Goal: Task Accomplishment & Management: Complete application form

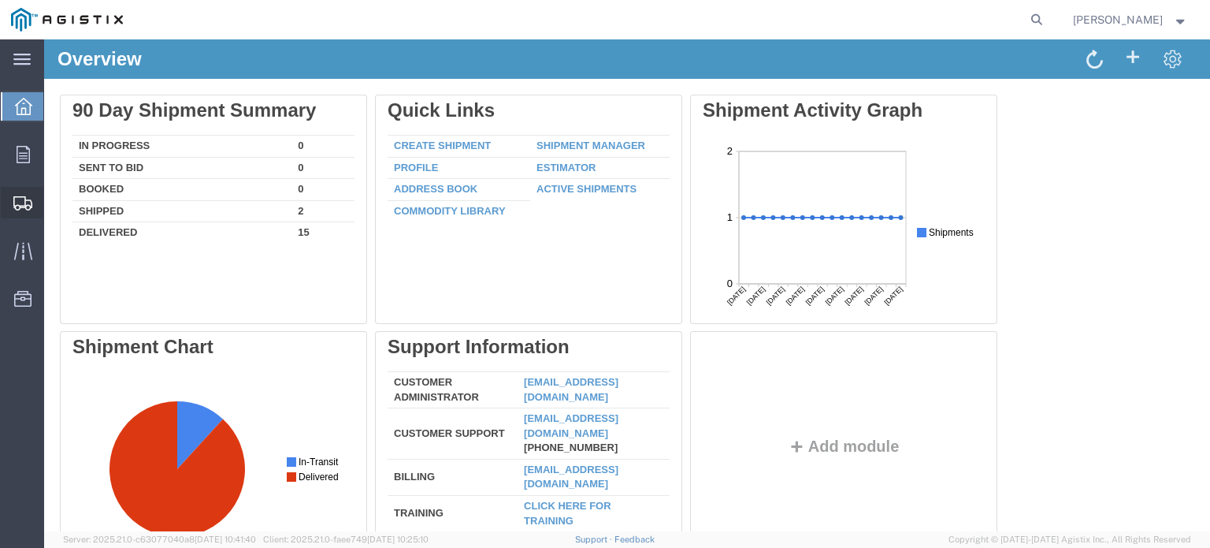
click at [23, 199] on icon at bounding box center [22, 203] width 19 height 14
click at [54, 199] on span "Shipments" at bounding box center [48, 203] width 11 height 32
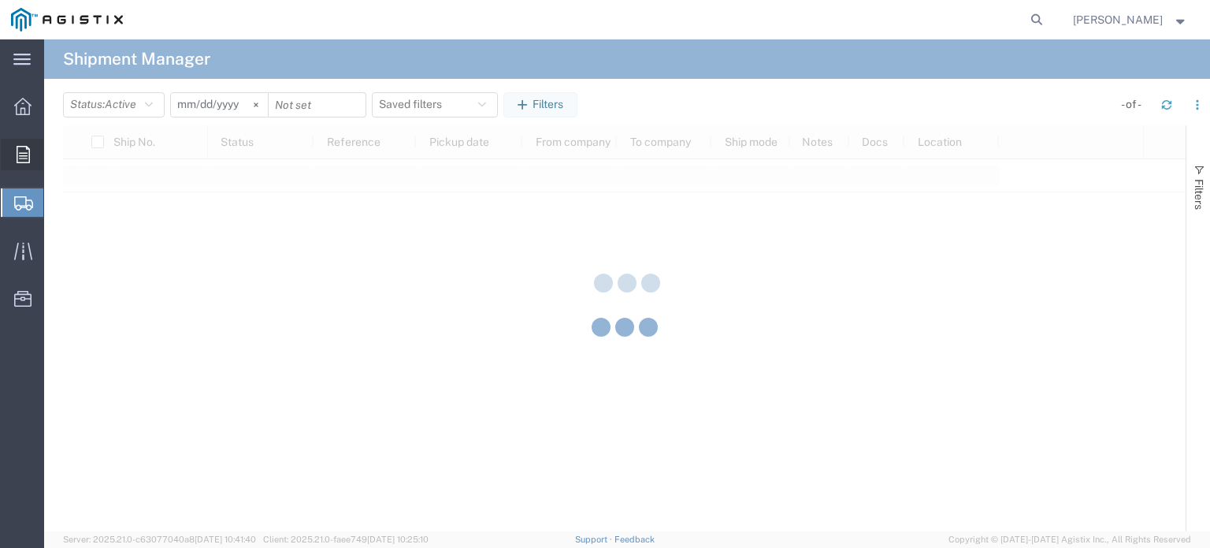
click at [28, 160] on icon at bounding box center [23, 154] width 13 height 17
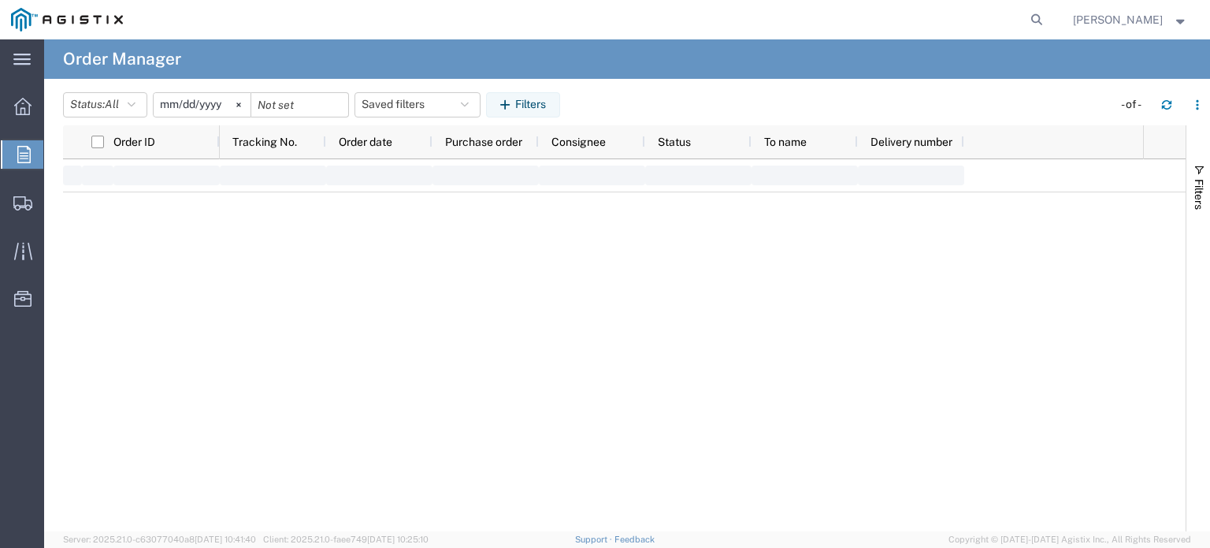
click at [84, 161] on div "main_menu Created with Sketch. Collapse Menu Overview Orders Shipments Shipment…" at bounding box center [605, 293] width 1210 height 508
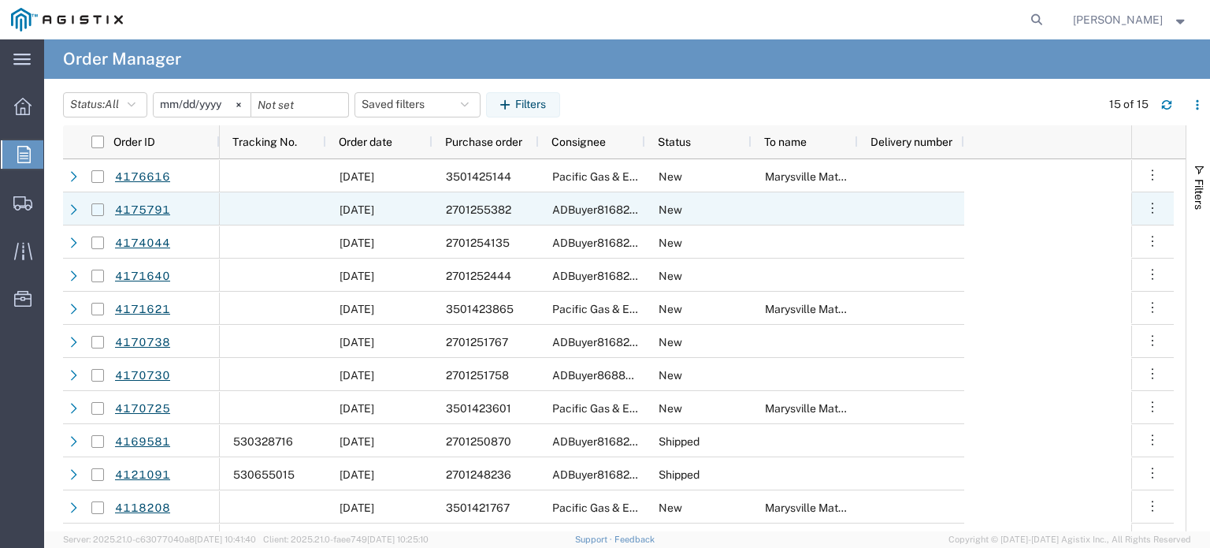
click at [101, 207] on input "Press Space to toggle row selection (unchecked)" at bounding box center [97, 209] width 13 height 13
checkbox input "true"
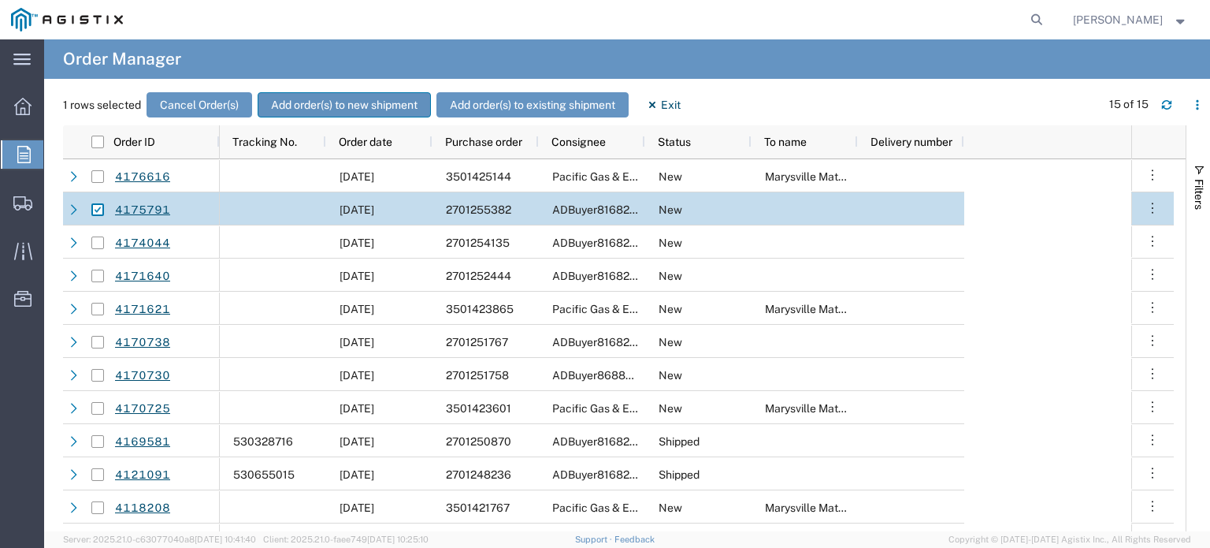
click at [343, 101] on button "Add order(s) to new shipment" at bounding box center [344, 104] width 173 height 25
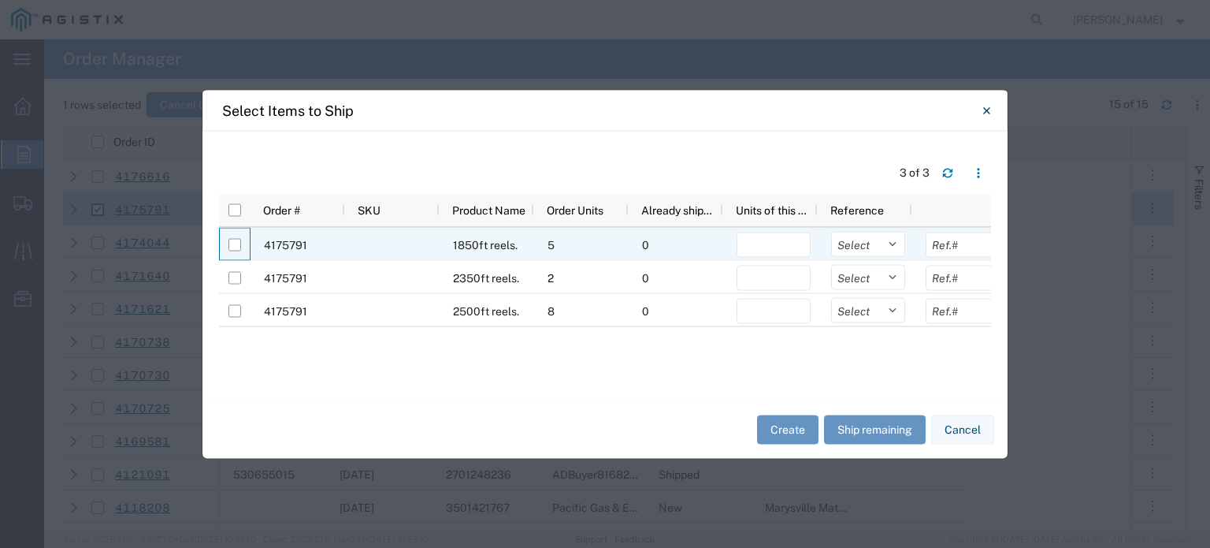
drag, startPoint x: 242, startPoint y: 244, endPoint x: 227, endPoint y: 279, distance: 37.8
click at [240, 249] on div at bounding box center [235, 244] width 30 height 33
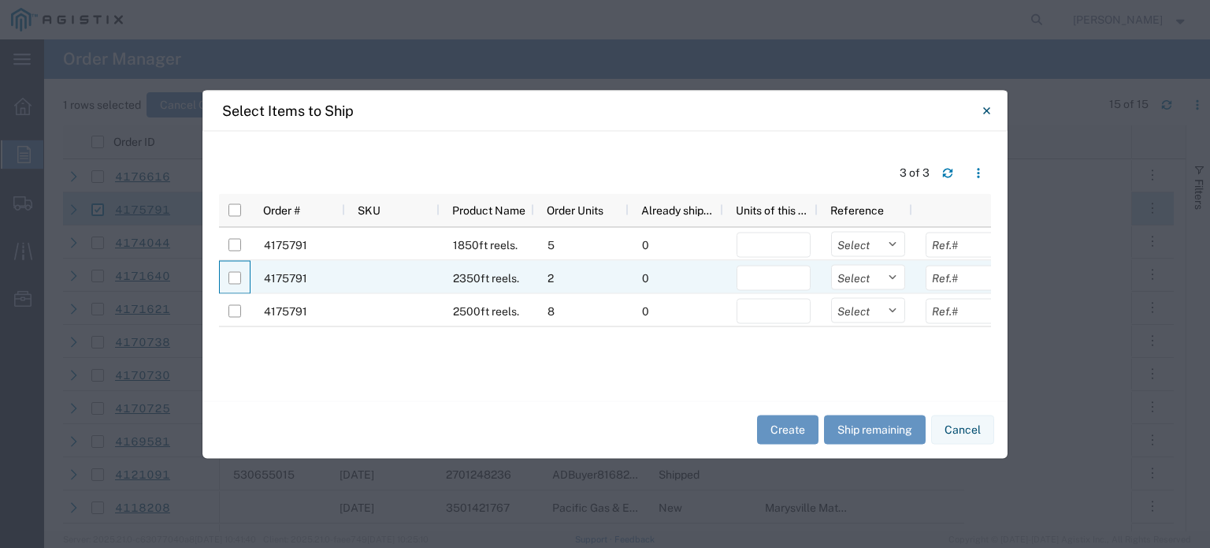
drag, startPoint x: 227, startPoint y: 279, endPoint x: 231, endPoint y: 303, distance: 24.7
click at [227, 280] on div at bounding box center [235, 277] width 30 height 33
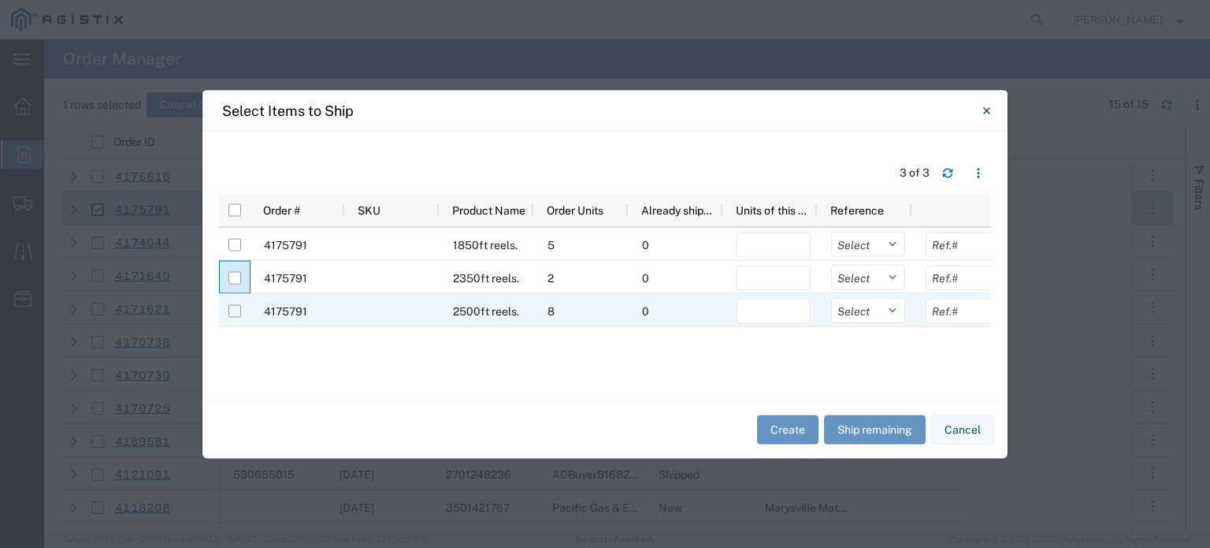
click at [234, 314] on input "Press Space to toggle row selection (unchecked)" at bounding box center [234, 310] width 13 height 13
checkbox input "true"
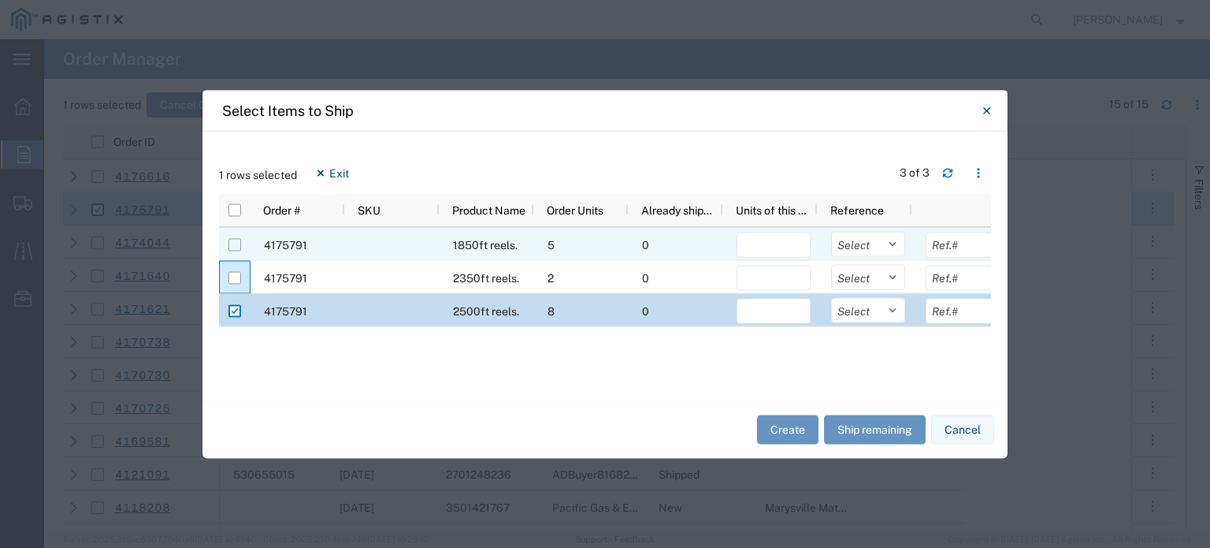
click at [236, 243] on input "Press Space to toggle row selection (unchecked)" at bounding box center [234, 244] width 13 height 13
checkbox input "true"
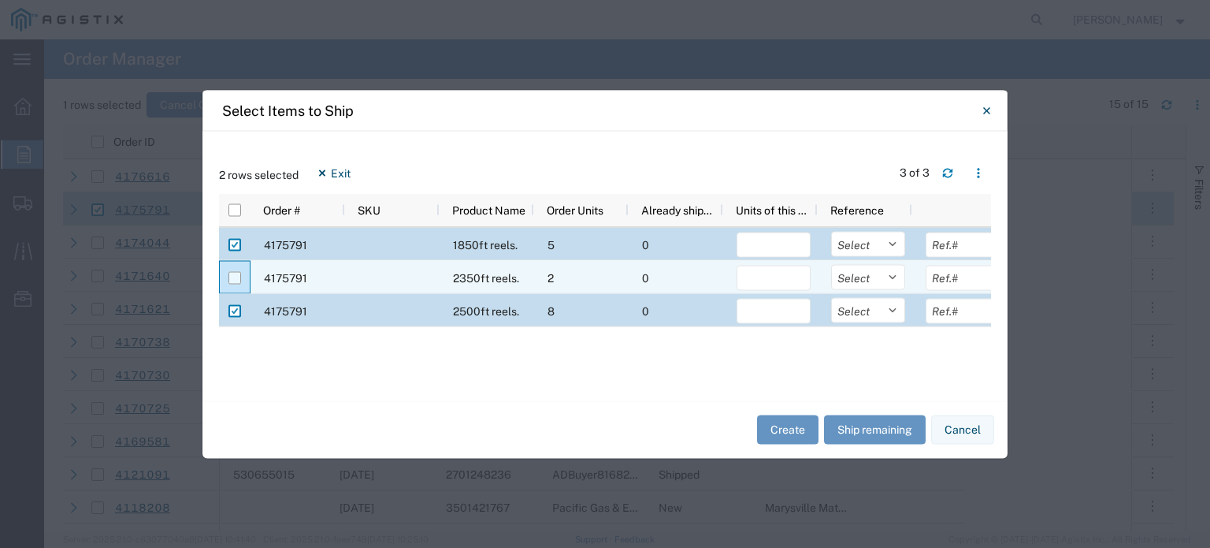
click at [236, 276] on input "Press Space to toggle row selection (unchecked)" at bounding box center [234, 277] width 13 height 13
checkbox input "true"
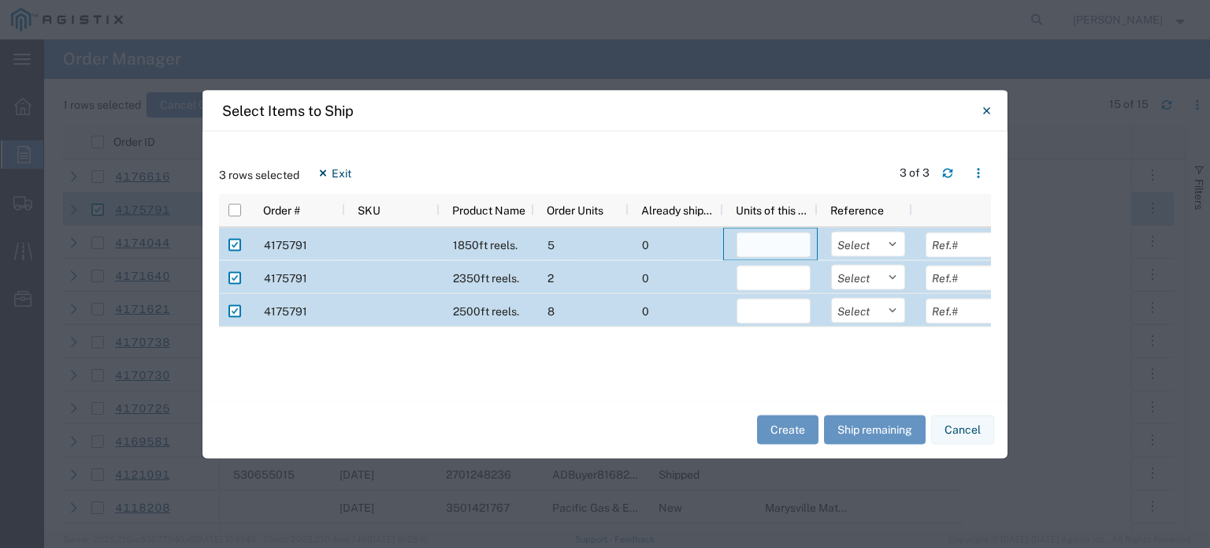
click at [767, 254] on input "number" at bounding box center [774, 244] width 74 height 25
type input "5"
click at [777, 279] on input "number" at bounding box center [774, 277] width 74 height 25
type input "2"
click at [775, 311] on input "number" at bounding box center [774, 310] width 74 height 25
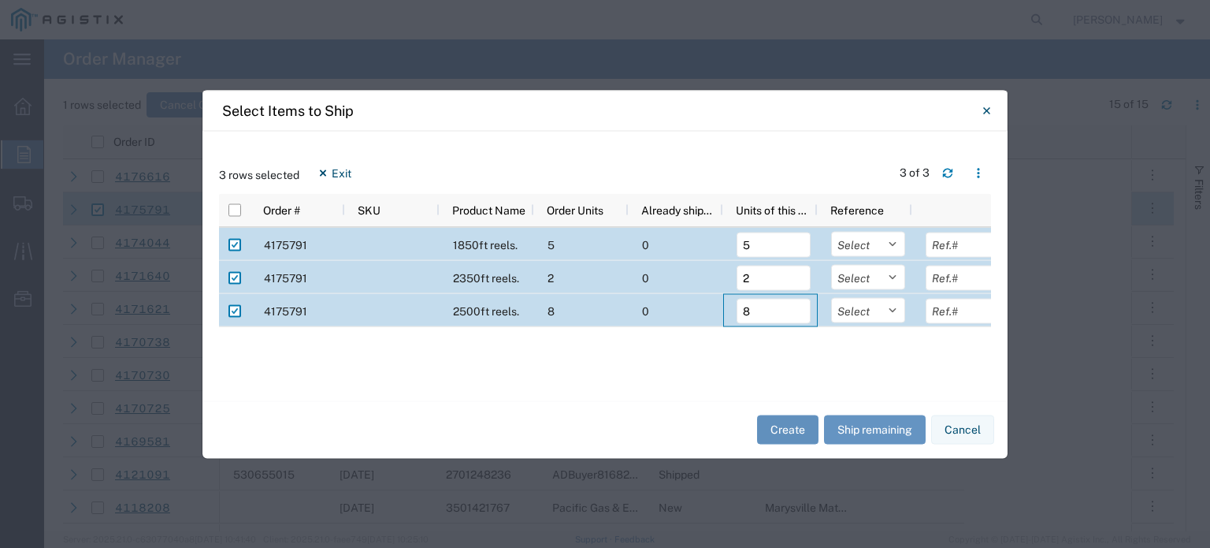
type input "8"
click at [790, 426] on button "Create" at bounding box center [787, 429] width 61 height 29
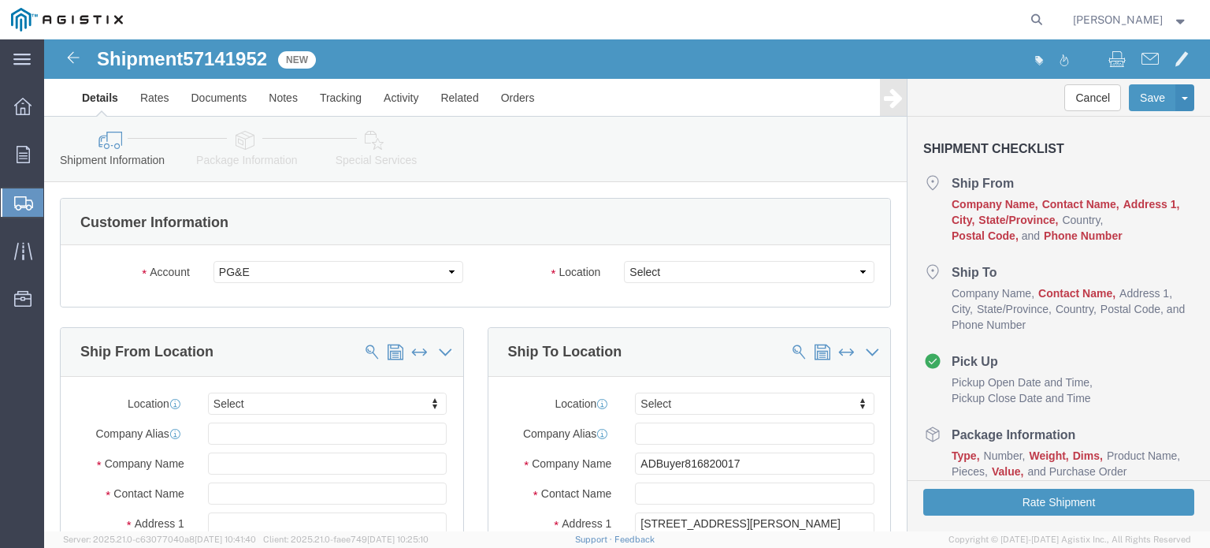
select select
click select "Select All Others [GEOGRAPHIC_DATA] [GEOGRAPHIC_DATA] [GEOGRAPHIC_DATA] [GEOGRA…"
select select "23082"
click select "Select All Others [GEOGRAPHIC_DATA] [GEOGRAPHIC_DATA] [GEOGRAPHIC_DATA] [GEOGRA…"
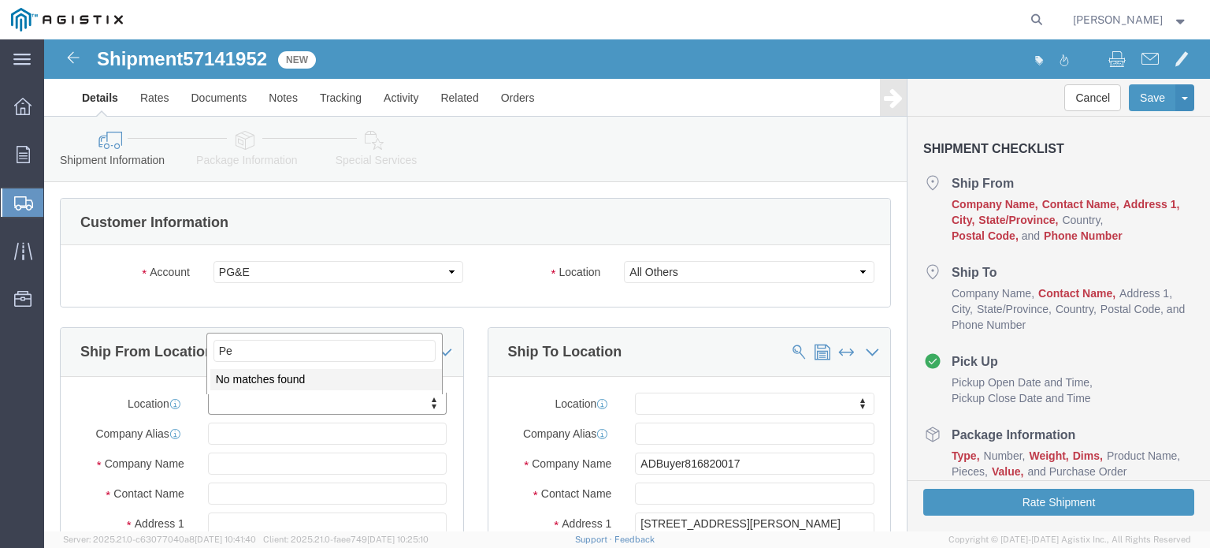
type input "P"
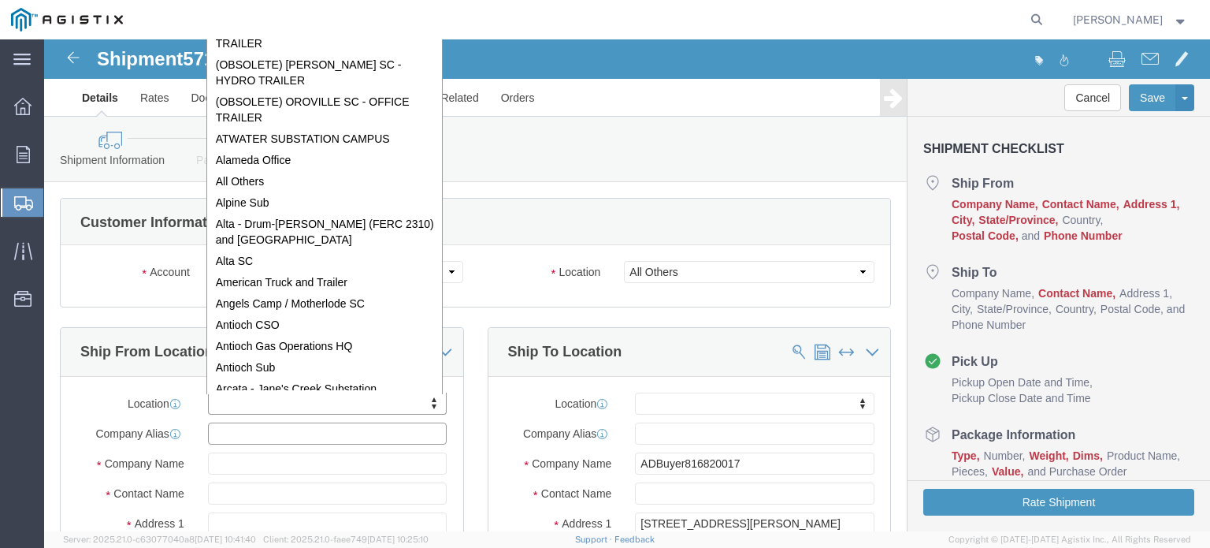
select select "MYPROFILE"
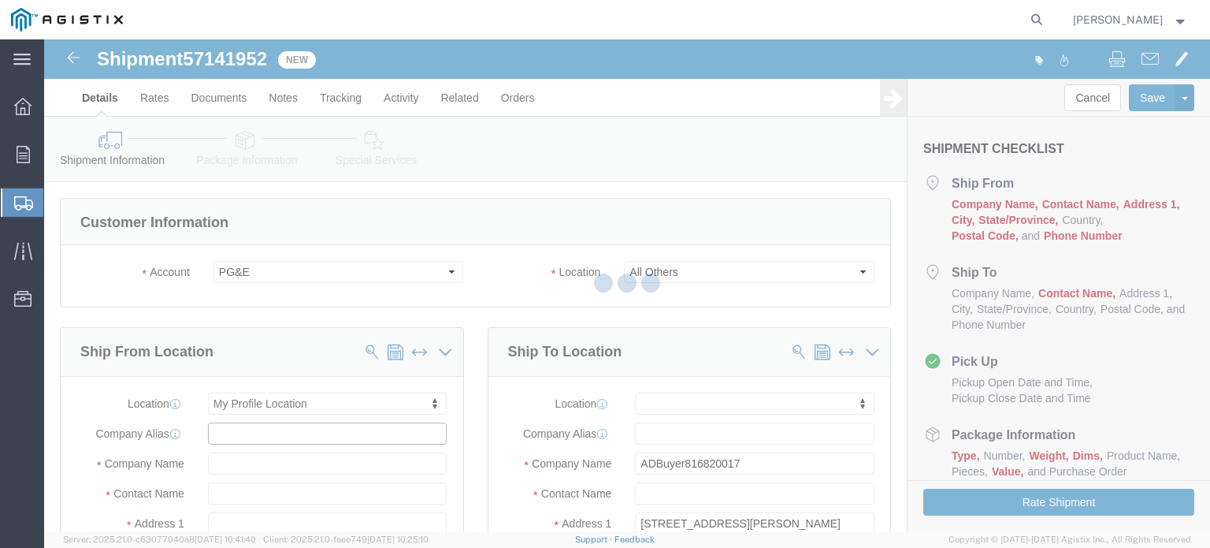
type input "[STREET_ADDRESS]"
select select "CA"
type input "L6C3A1"
type input "[EMAIL_ADDRESS][DOMAIN_NAME]"
checkbox input "true"
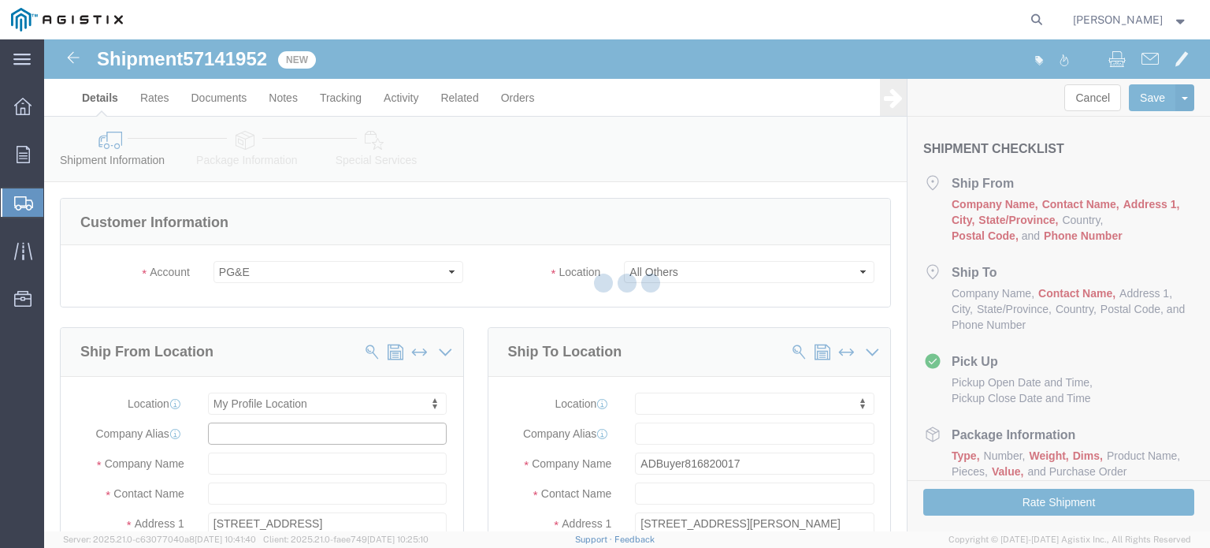
type input "Corrosion Service Co Limited"
type input "[PERSON_NAME]"
type input "Markham"
select select "ON"
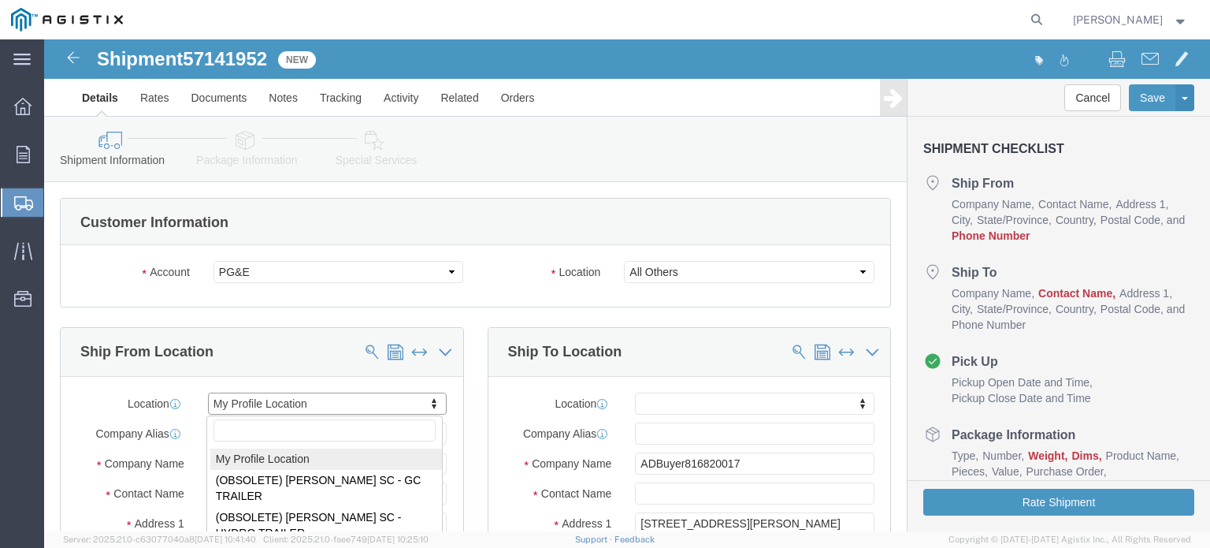
drag, startPoint x: 199, startPoint y: 366, endPoint x: 192, endPoint y: 379, distance: 15.2
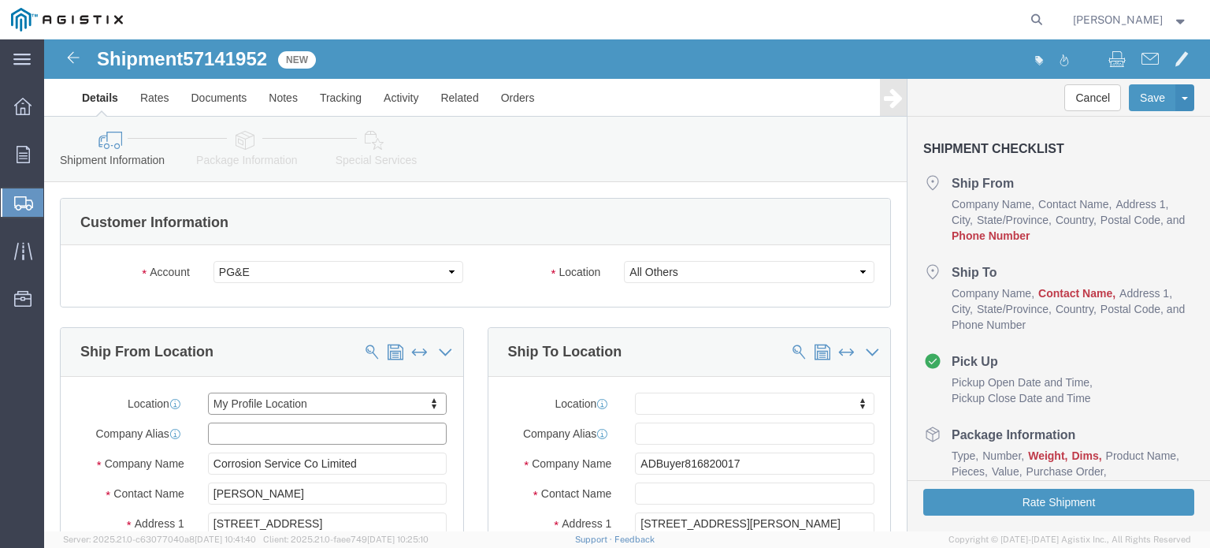
click input "text"
drag, startPoint x: 322, startPoint y: 424, endPoint x: 132, endPoint y: 426, distance: 190.7
click div "Company Name Corrosion Service Co Limited"
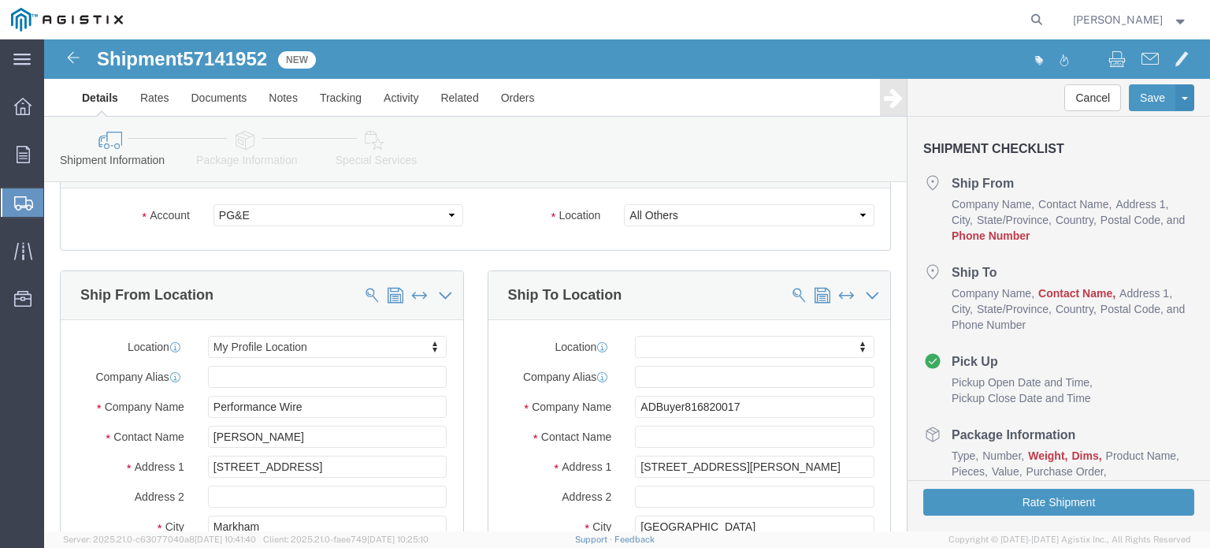
scroll to position [79, 0]
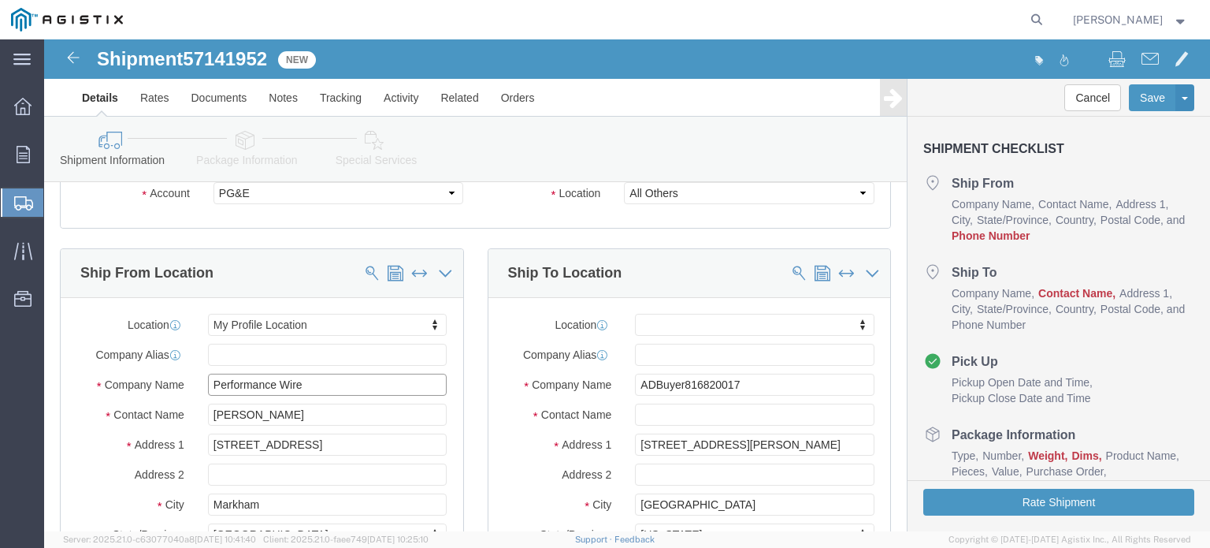
drag, startPoint x: 284, startPoint y: 344, endPoint x: 301, endPoint y: 341, distance: 17.6
click input "Performance Wire"
type input "Performance Wire & Cable"
type input "[PERSON_NAME]"
drag, startPoint x: 299, startPoint y: 413, endPoint x: 321, endPoint y: 410, distance: 23.1
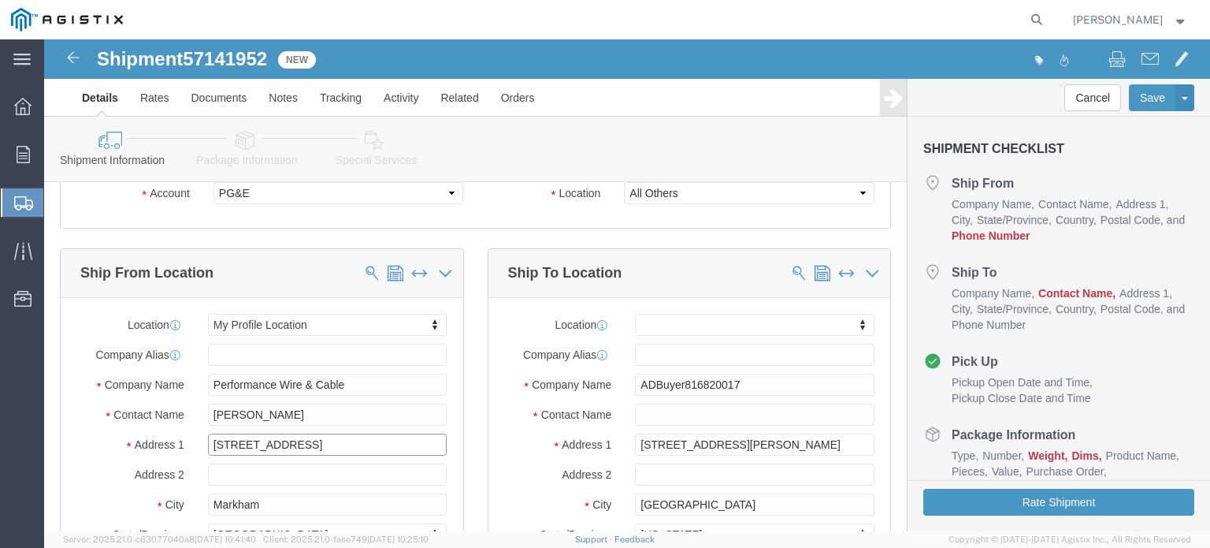
click input "[STREET_ADDRESS]"
drag, startPoint x: 314, startPoint y: 408, endPoint x: 175, endPoint y: 400, distance: 138.9
click div "[STREET_ADDRESS]"
type input "9482 State Route 13"
select select
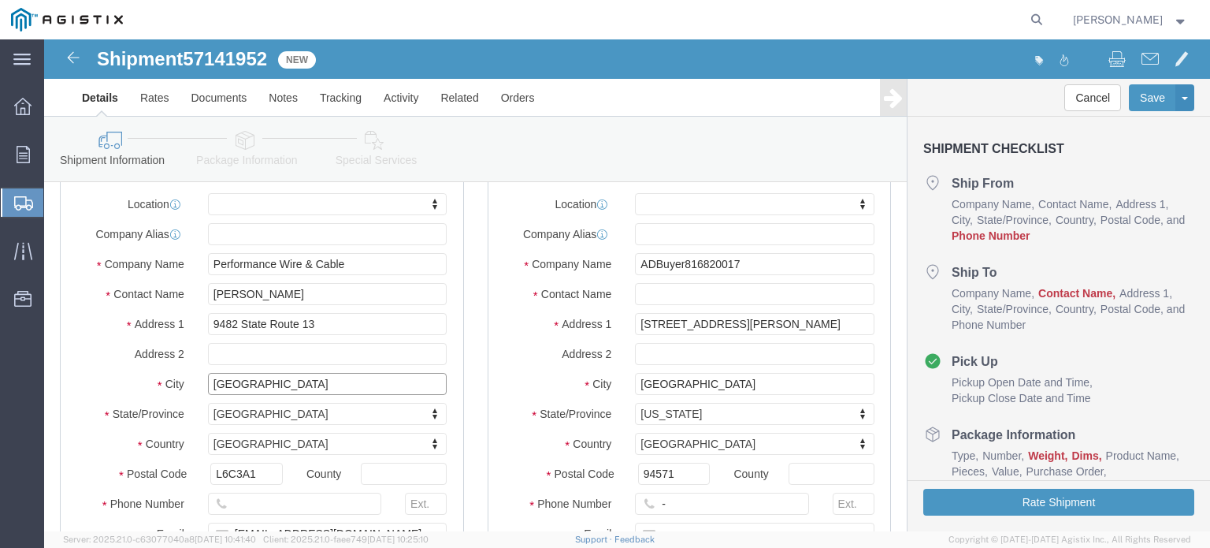
scroll to position [315, 0]
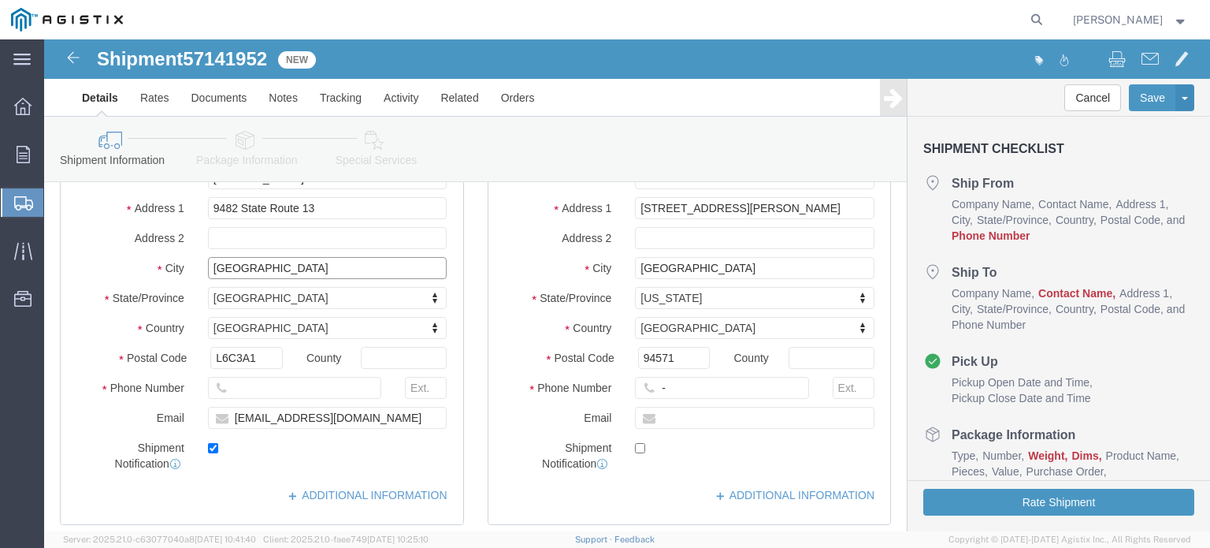
type input "[GEOGRAPHIC_DATA]"
select select
type input "n"
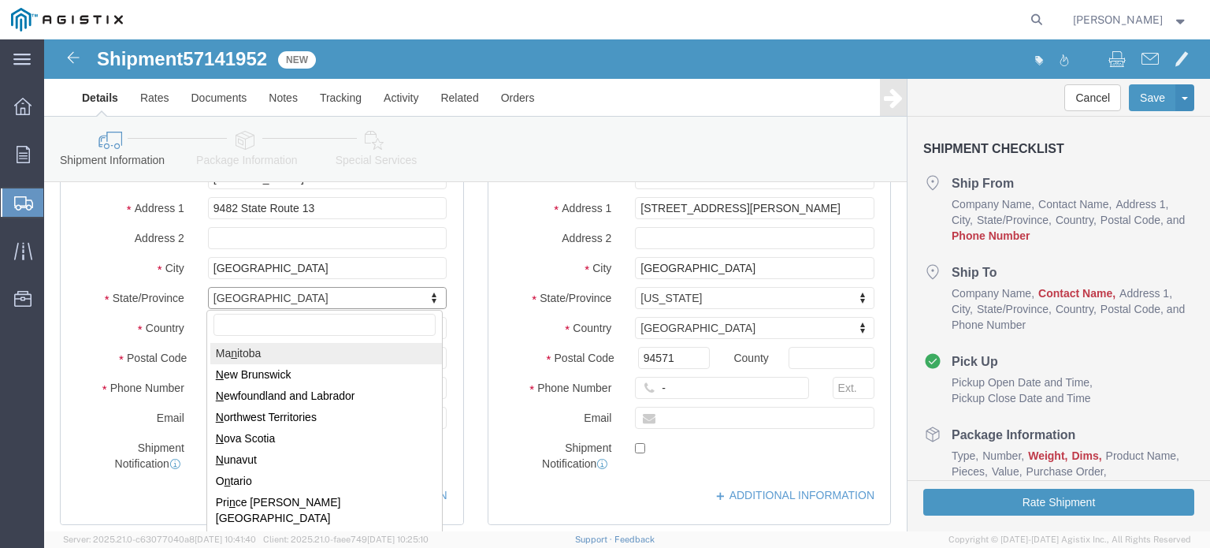
select select
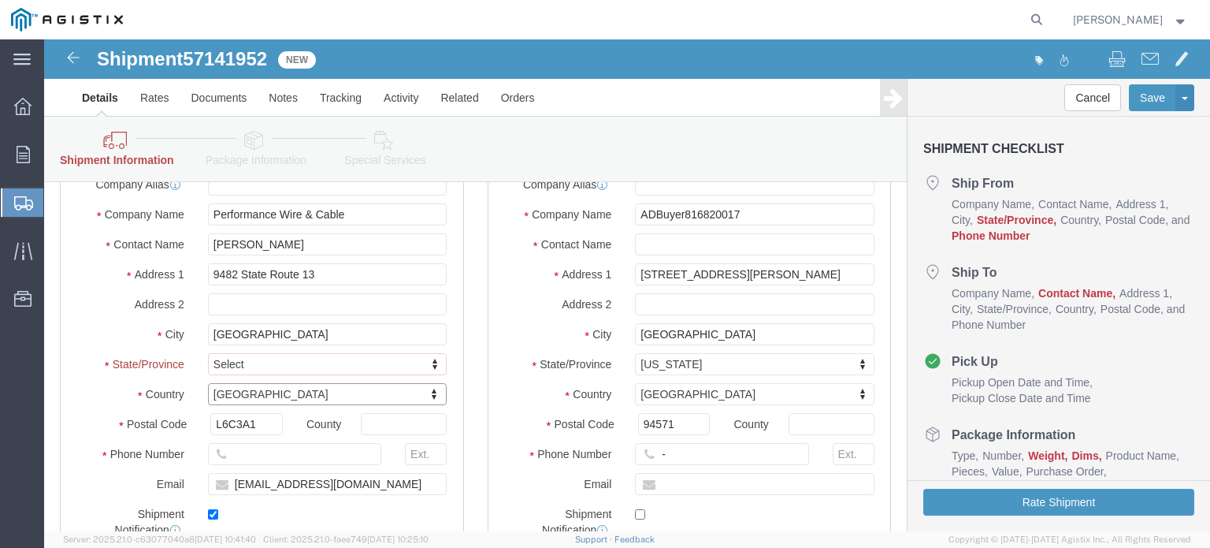
scroll to position [381, 0]
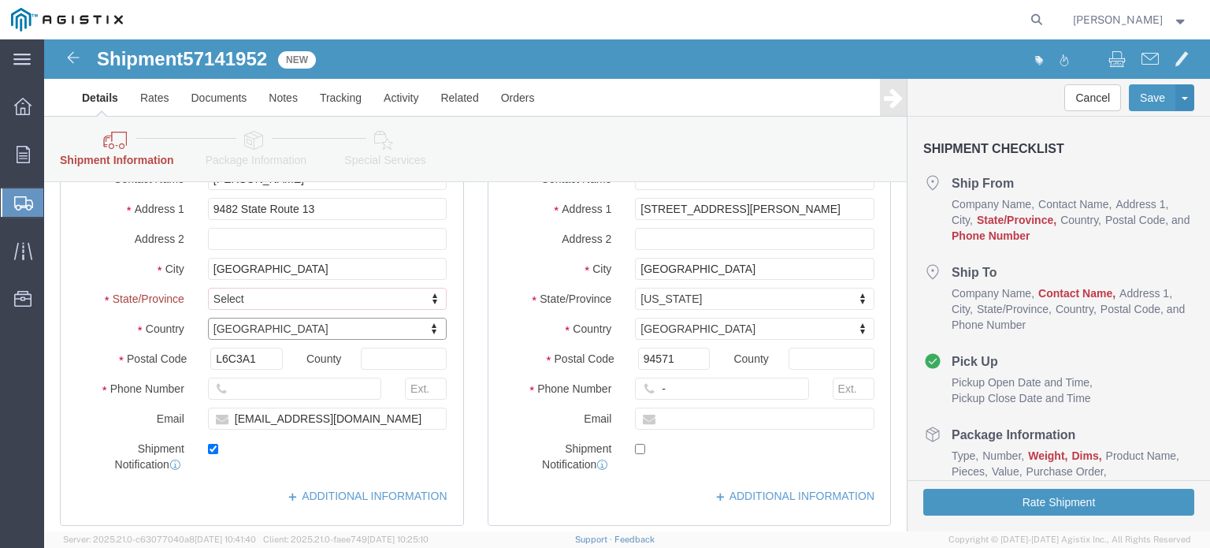
type input "u"
type input "united"
select select
select select "US"
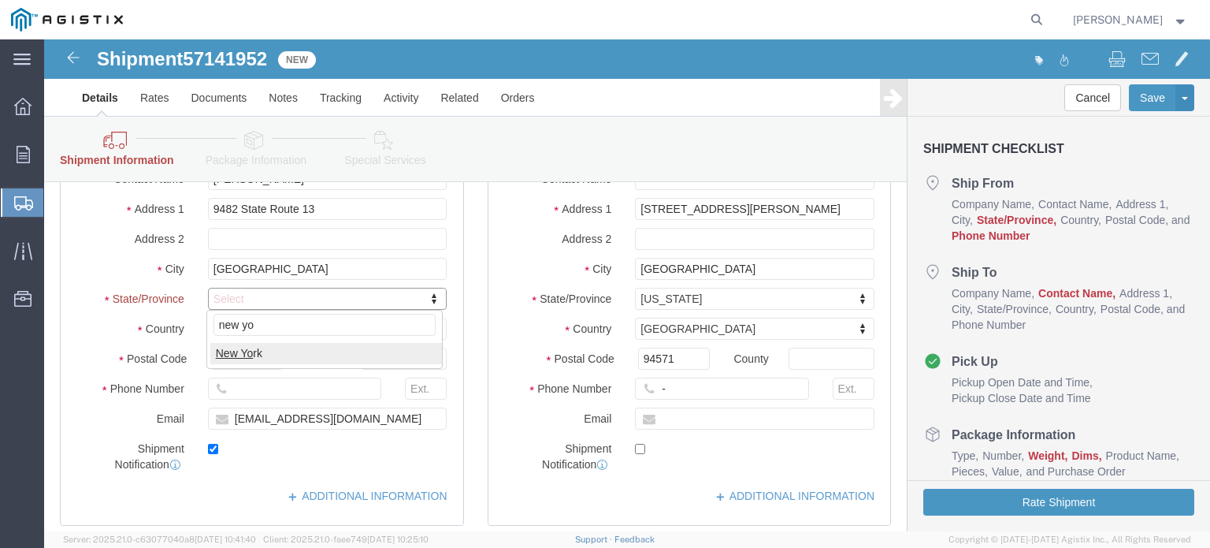
type input "new yor"
select select
select select "NY"
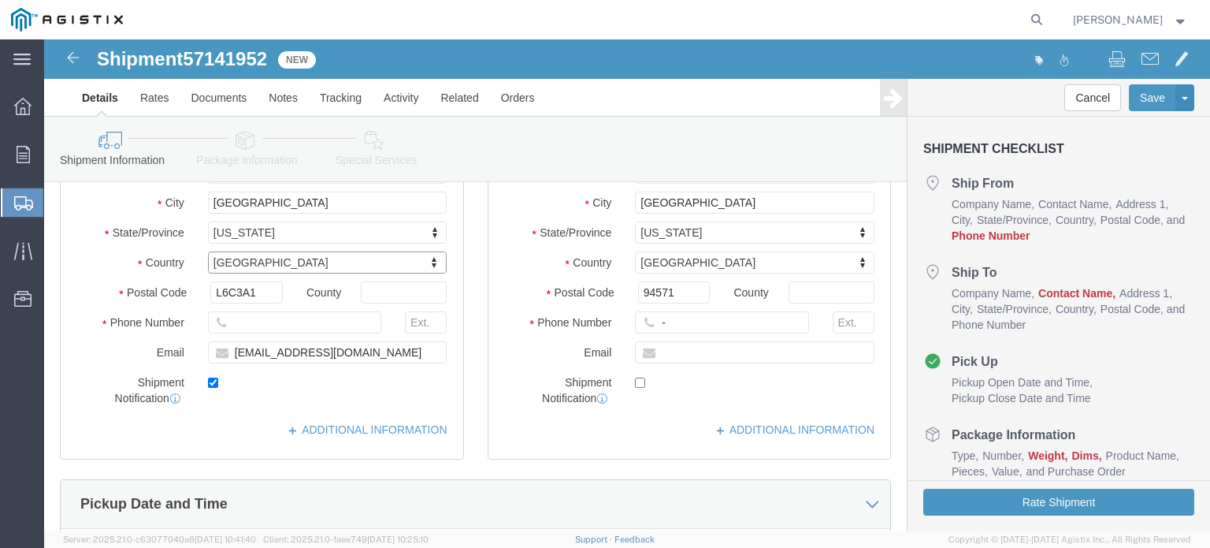
scroll to position [315, 0]
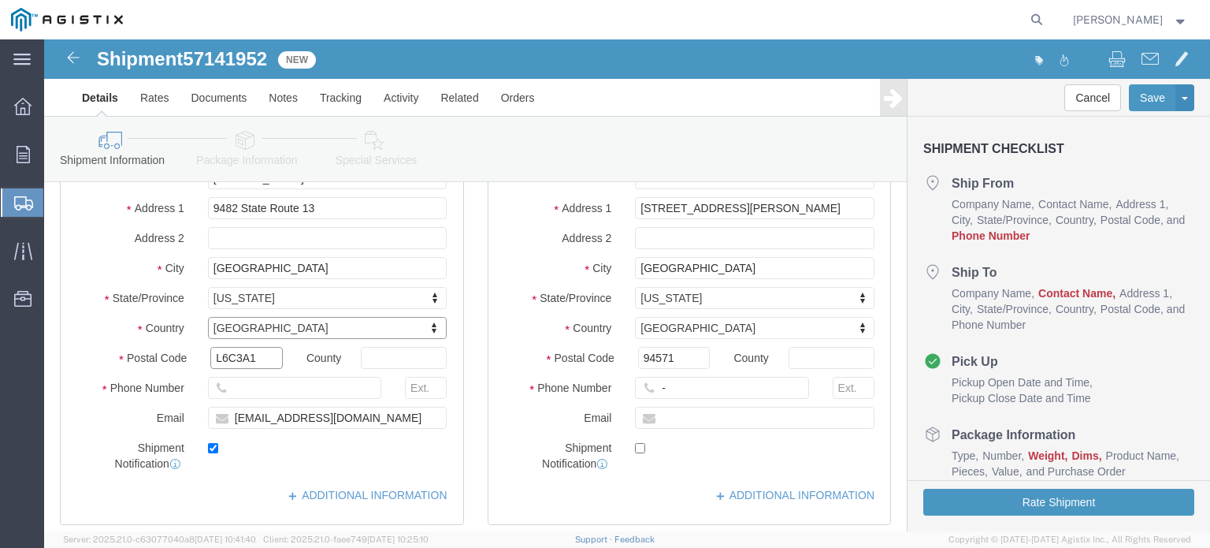
click input "L6C3A1"
drag, startPoint x: 204, startPoint y: 319, endPoint x: 152, endPoint y: 314, distance: 52.3
click div "Postal Code L6C3A1"
type input "13316"
select select
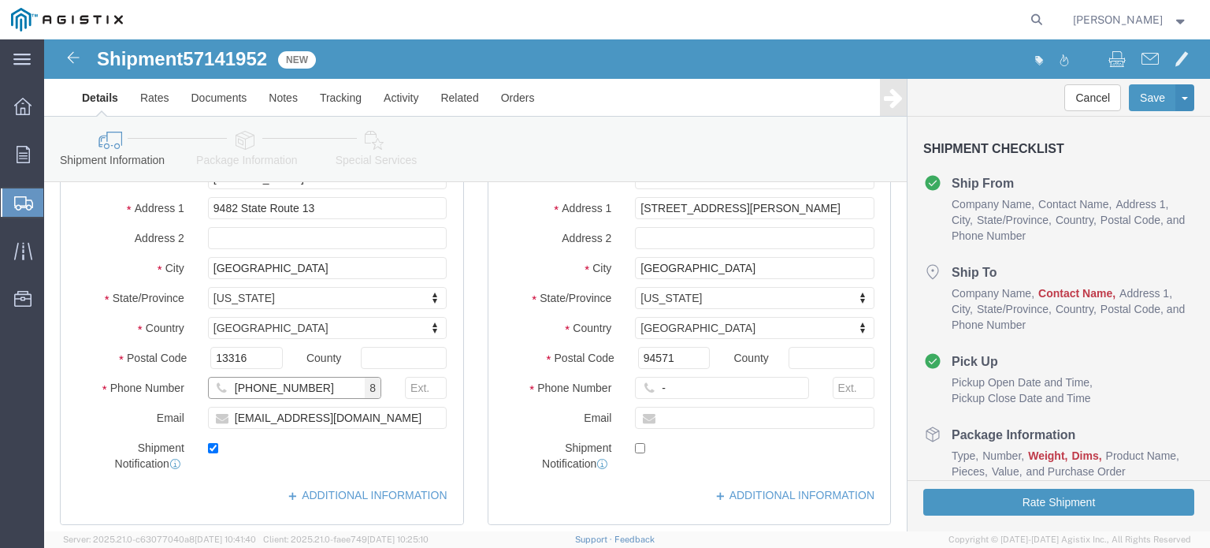
type input "[PHONE_NUMBER]"
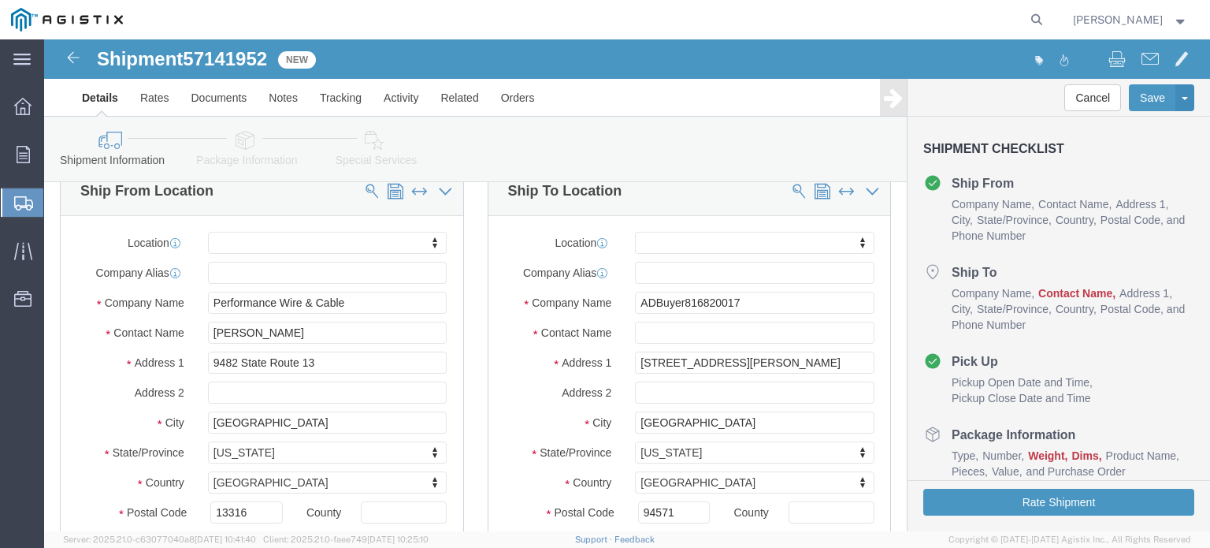
scroll to position [236, 0]
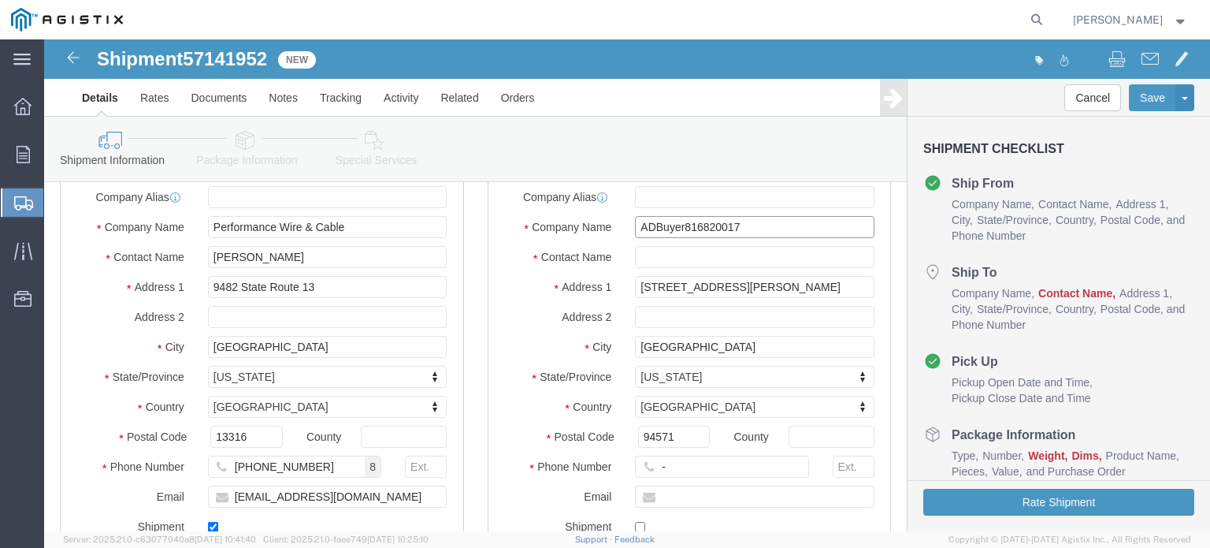
drag, startPoint x: 708, startPoint y: 183, endPoint x: 721, endPoint y: 188, distance: 13.8
click input "ADBuyer816820017"
drag, startPoint x: 721, startPoint y: 188, endPoint x: 560, endPoint y: 178, distance: 161.0
click div "Company Name ADBuyer816820017"
type input "Pacific Gas & Electric"
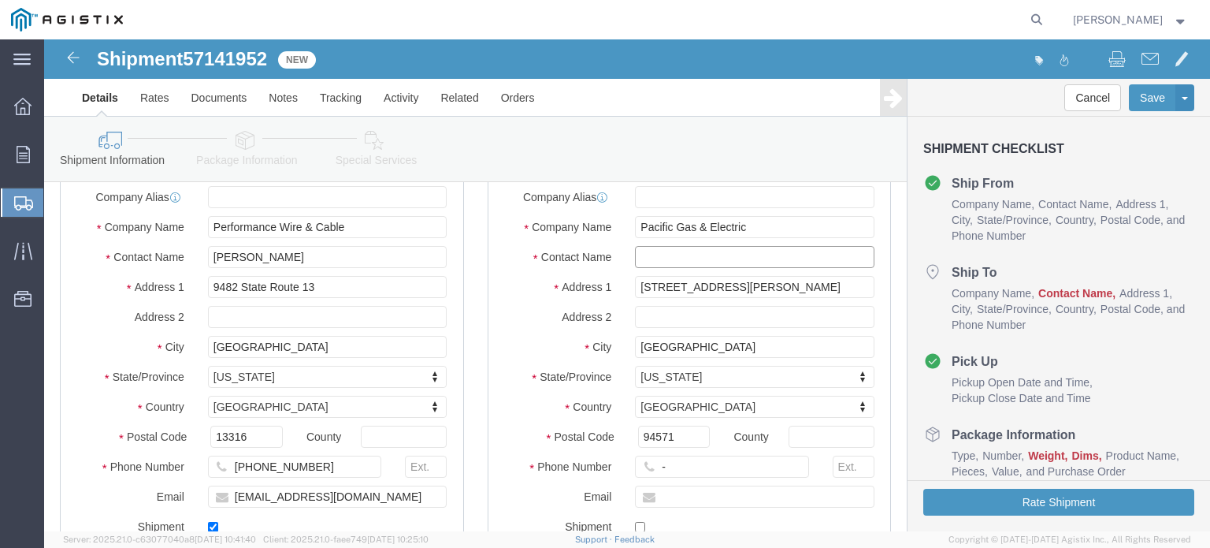
click input "text"
type input "[PERSON_NAME]"
type input "C/[PERSON_NAME]"
click input "-"
drag, startPoint x: 618, startPoint y: 428, endPoint x: 628, endPoint y: 423, distance: 11.3
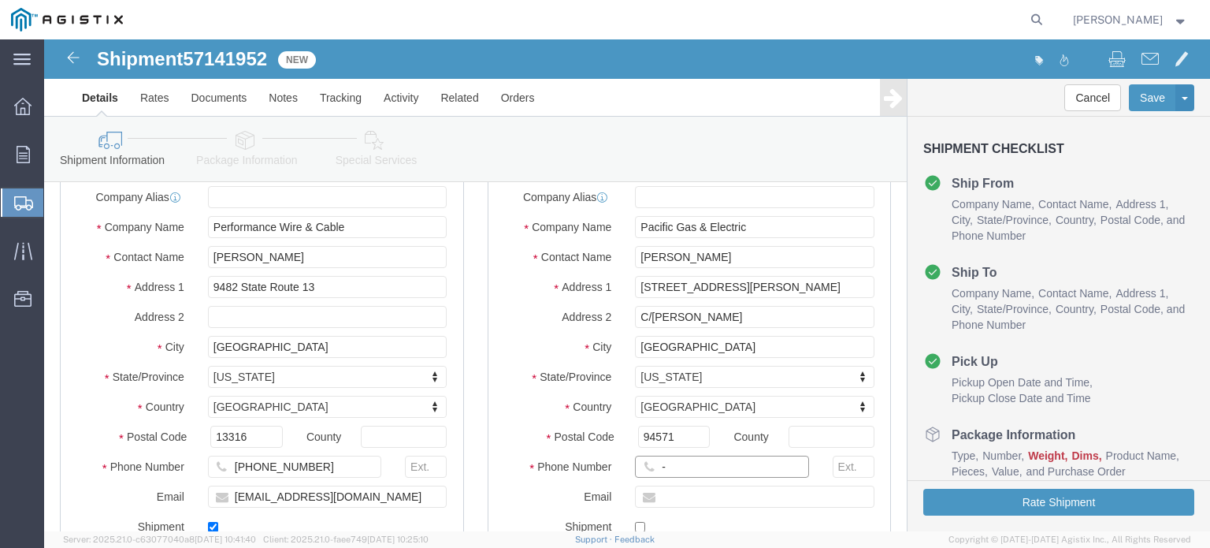
click input "-"
type input "[PHONE_NUMBER]"
click input "text"
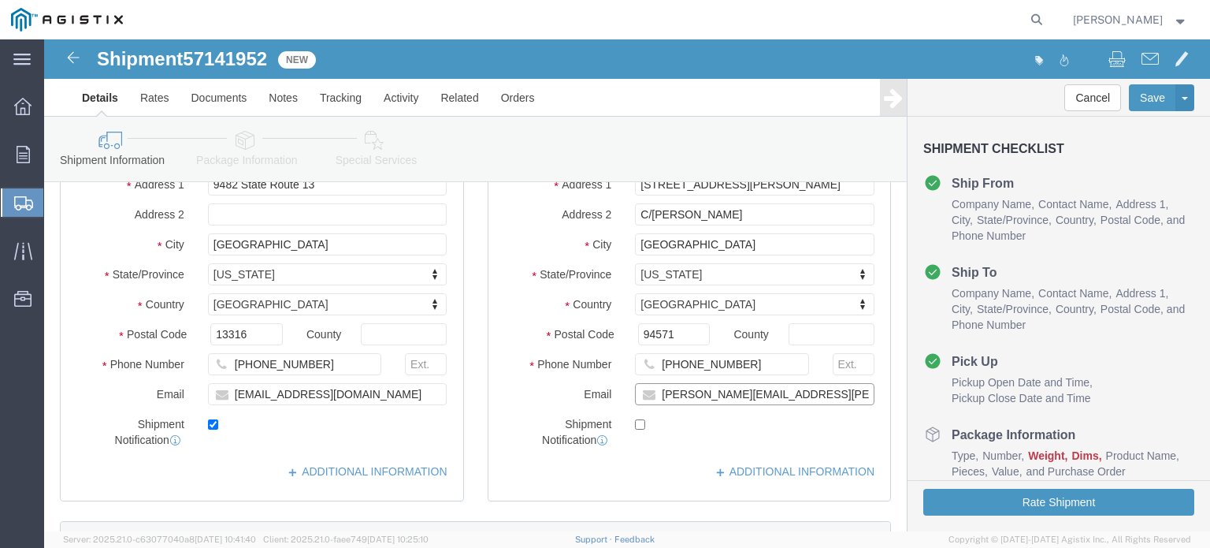
scroll to position [473, 0]
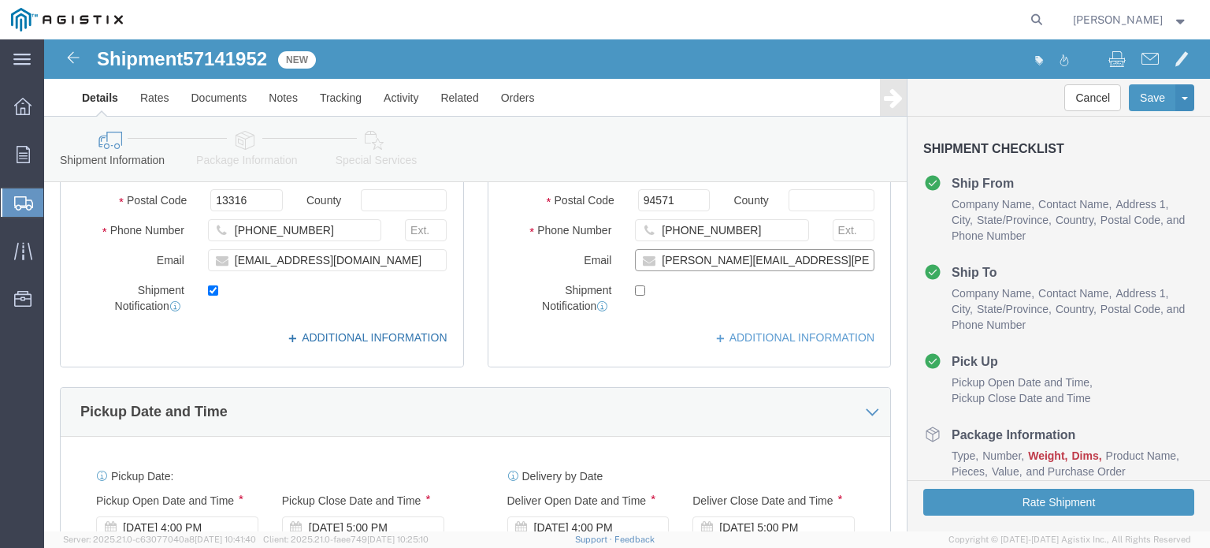
type input "[PERSON_NAME][EMAIL_ADDRESS][PERSON_NAME][DOMAIN_NAME]"
checkbox input "true"
drag, startPoint x: 351, startPoint y: 295, endPoint x: 303, endPoint y: 299, distance: 48.2
click link "ADDITIONAL INFORMATION"
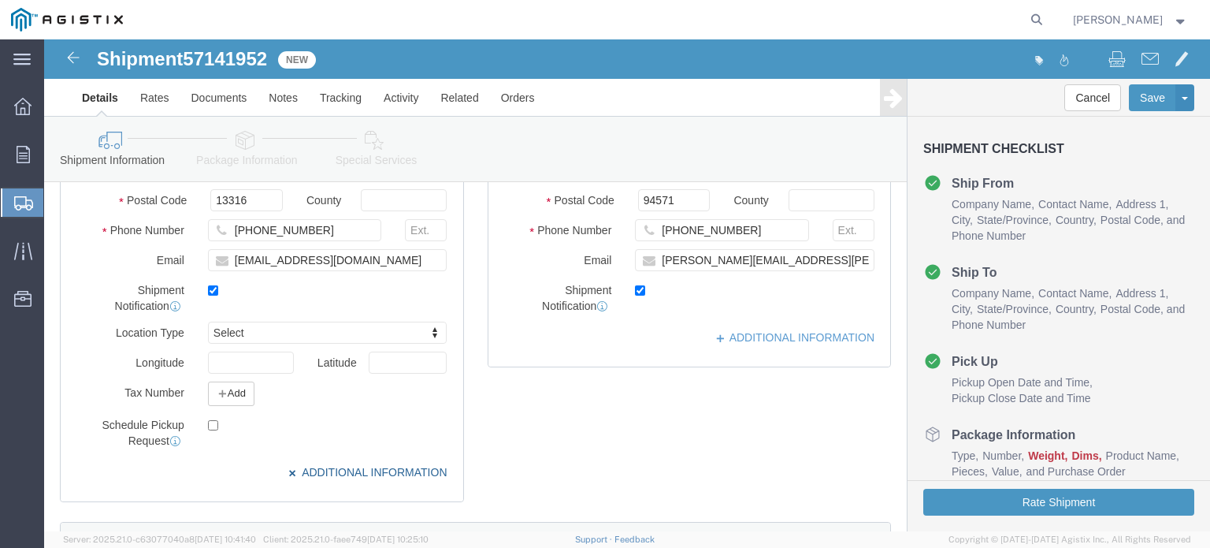
drag, startPoint x: 321, startPoint y: 436, endPoint x: 463, endPoint y: 401, distance: 146.2
click link "ADDITIONAL INFORMATION"
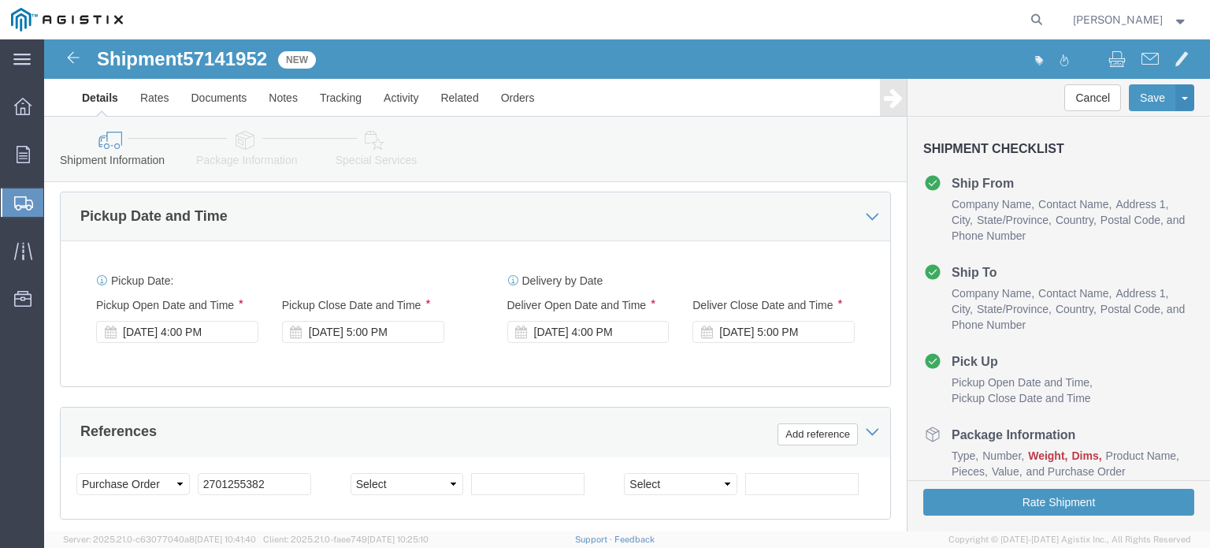
click div "[DATE] 4:00 PM"
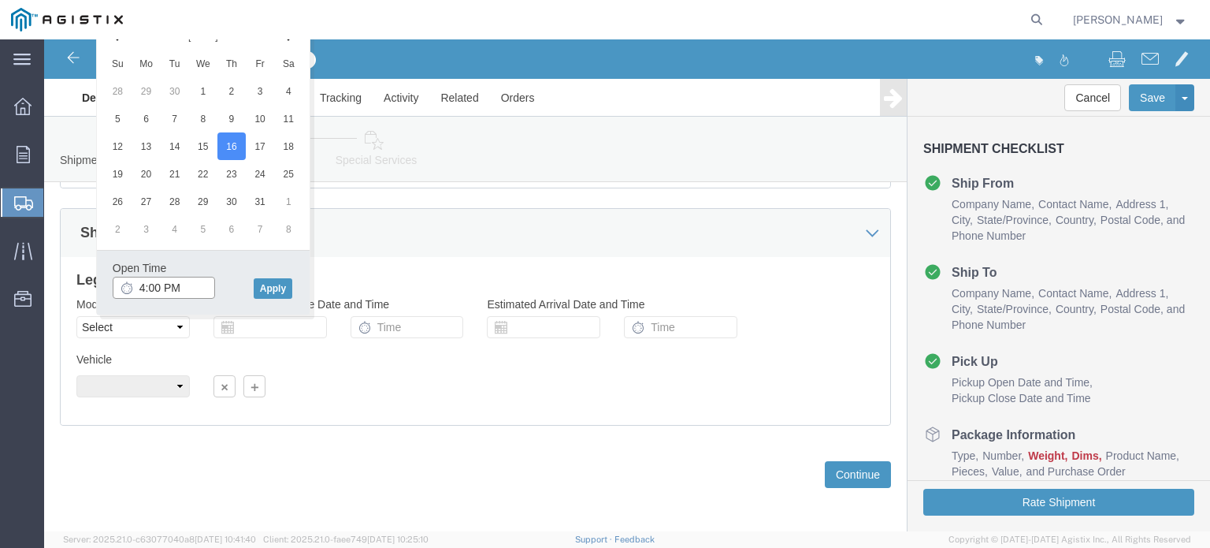
click input "4:00 PM"
type input "9:00 AM"
click button "Apply"
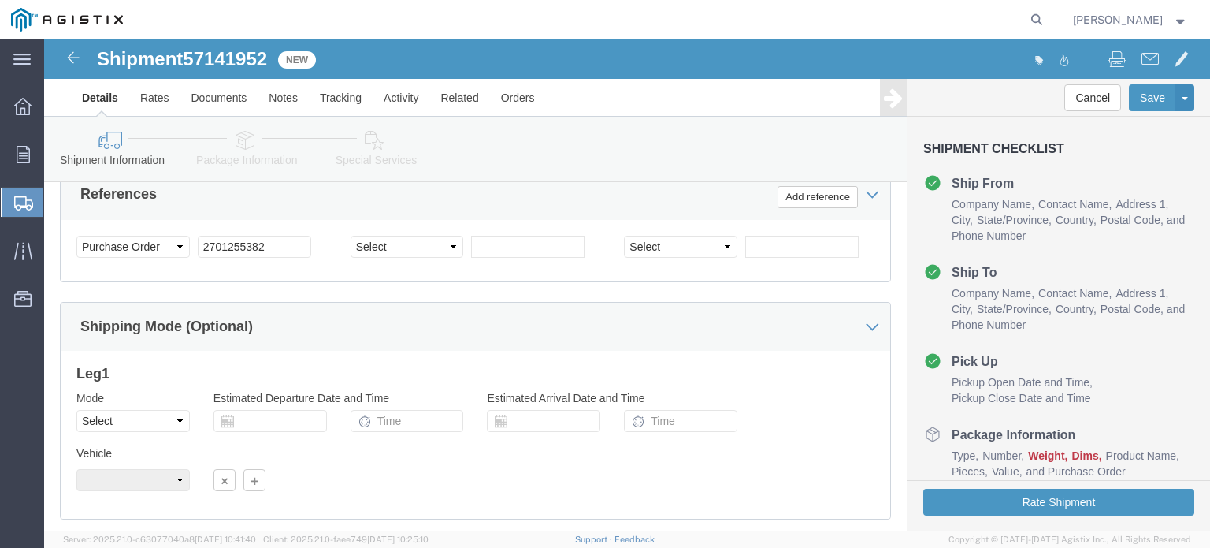
scroll to position [763, 0]
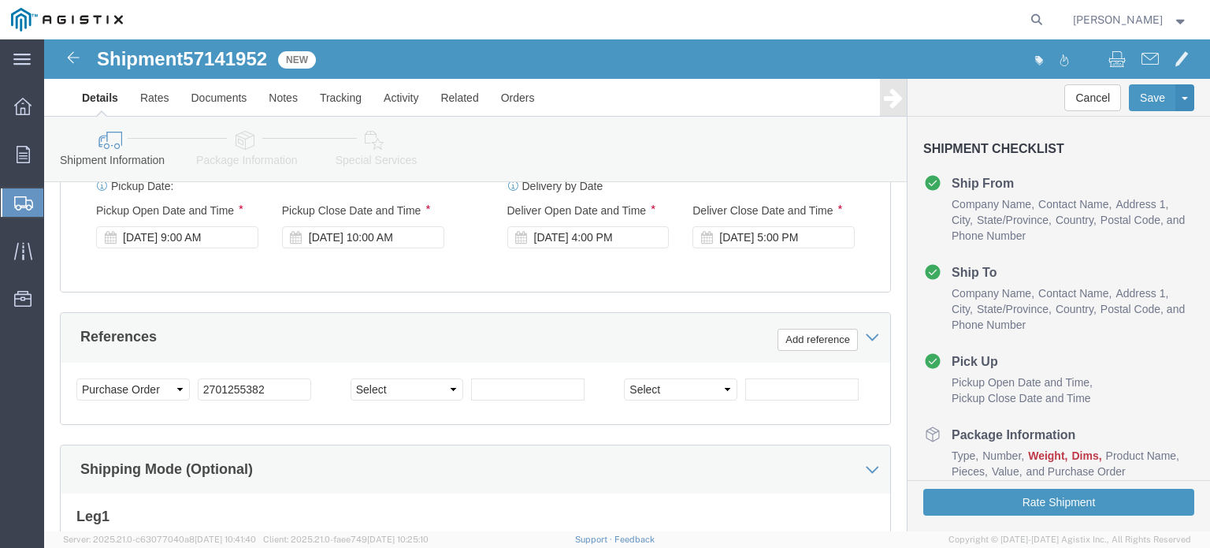
click div "Pickup Start Date Pickup Start Time Pickup Open Date and Time [DATE] 9:00 AM Pi…"
click div "[DATE] 10:00 AM"
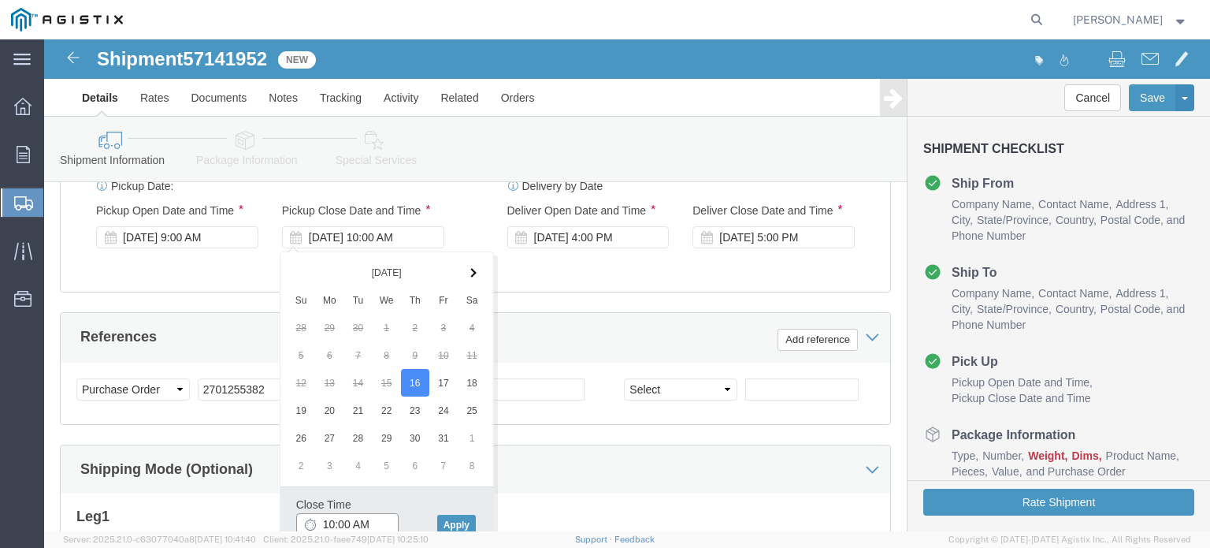
scroll to position [764, 0]
drag, startPoint x: 287, startPoint y: 480, endPoint x: 312, endPoint y: 475, distance: 25.7
click input "10:00 AM"
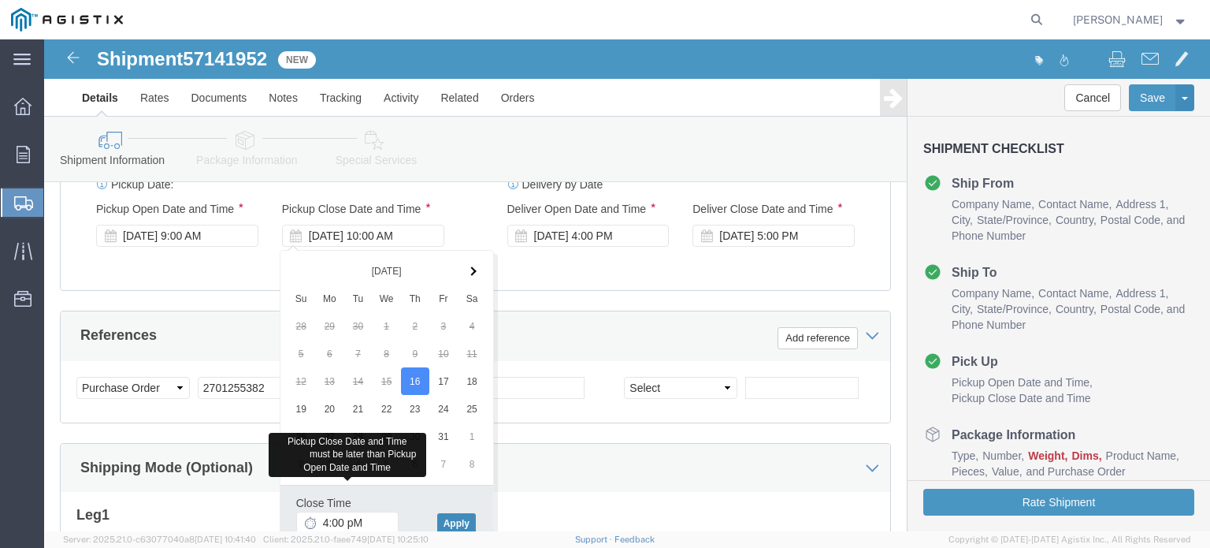
type input "4:00 PM"
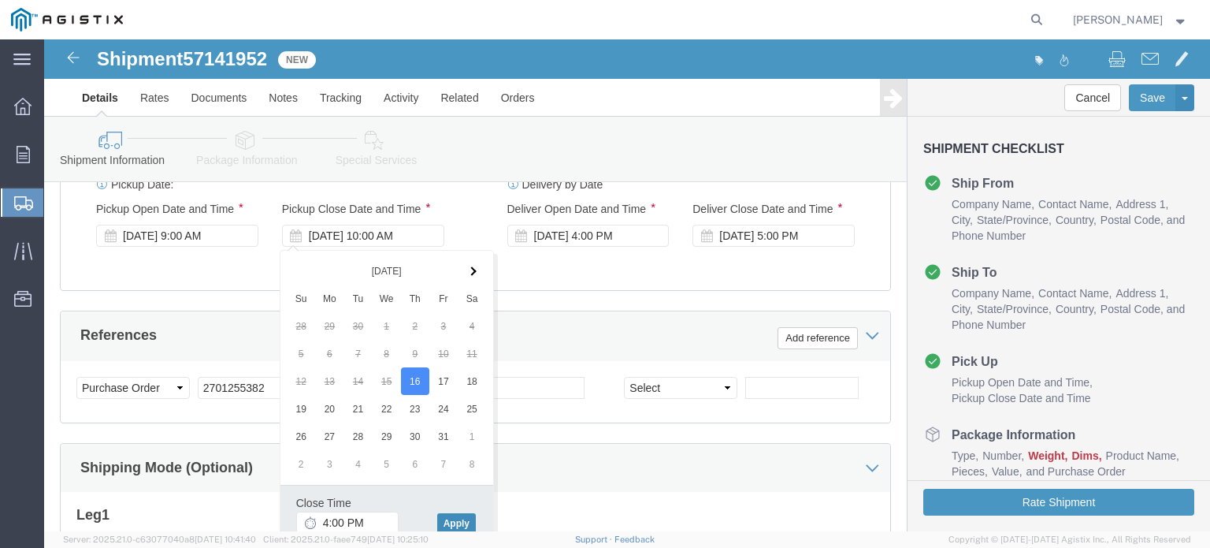
click button "Apply"
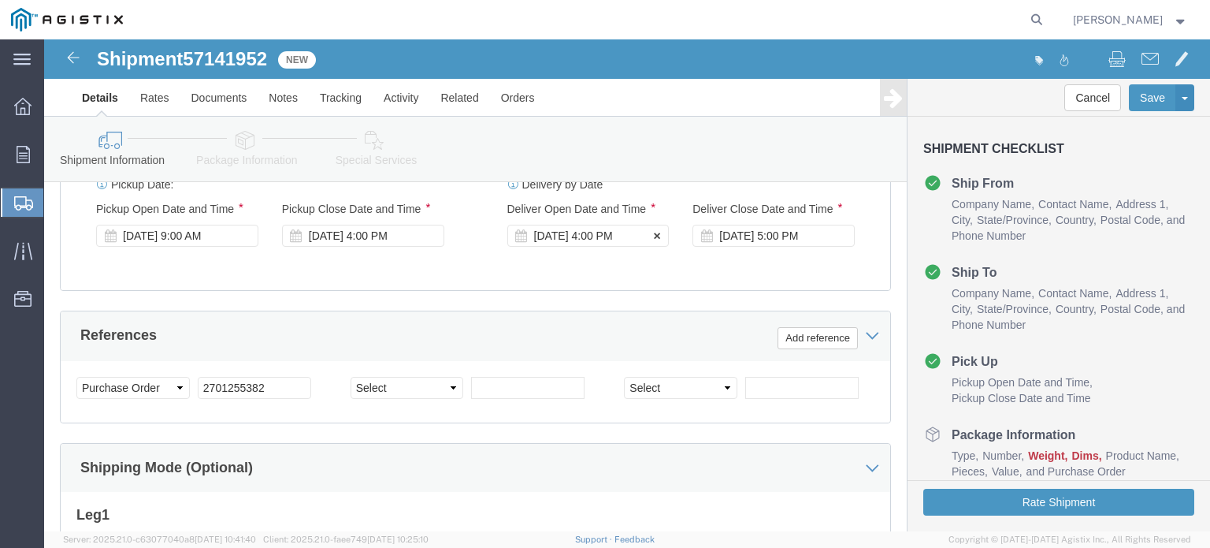
click div "[DATE] 4:00 PM"
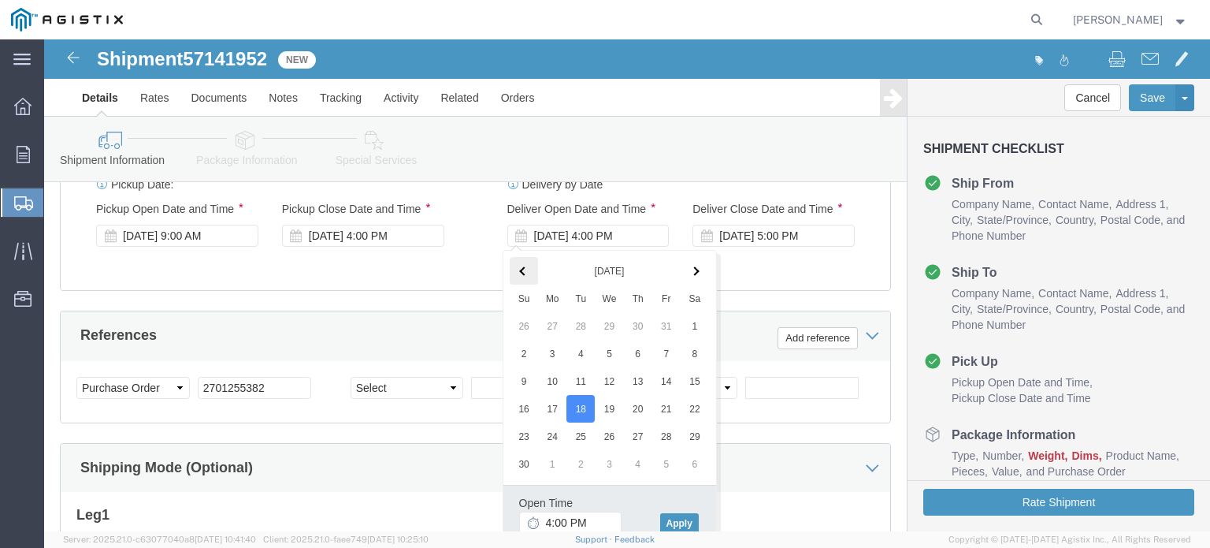
click th
drag, startPoint x: 504, startPoint y: 483, endPoint x: 658, endPoint y: 439, distance: 159.8
click input "4:00 PM"
type input "9:00 AM"
click button "Apply"
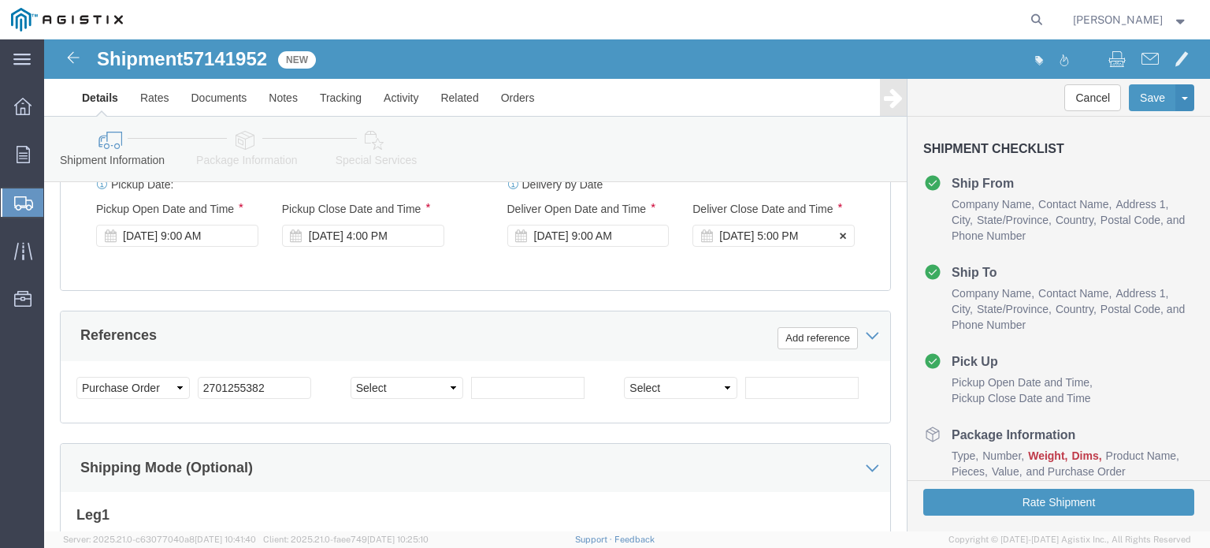
click div "[DATE] 5:00 PM"
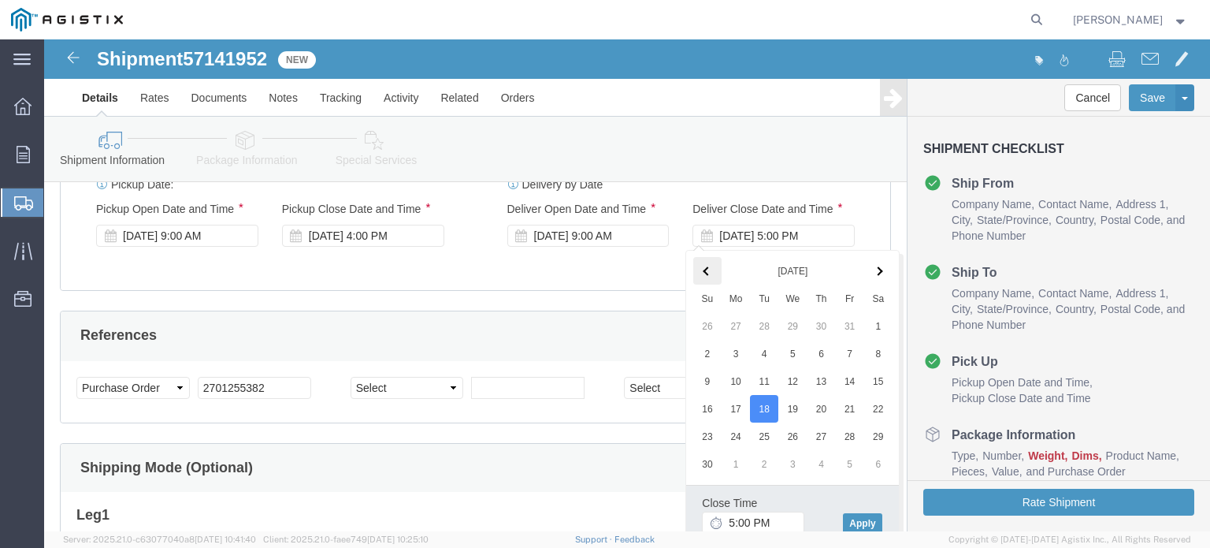
click th
click div "[DATE] 5:00 PM"
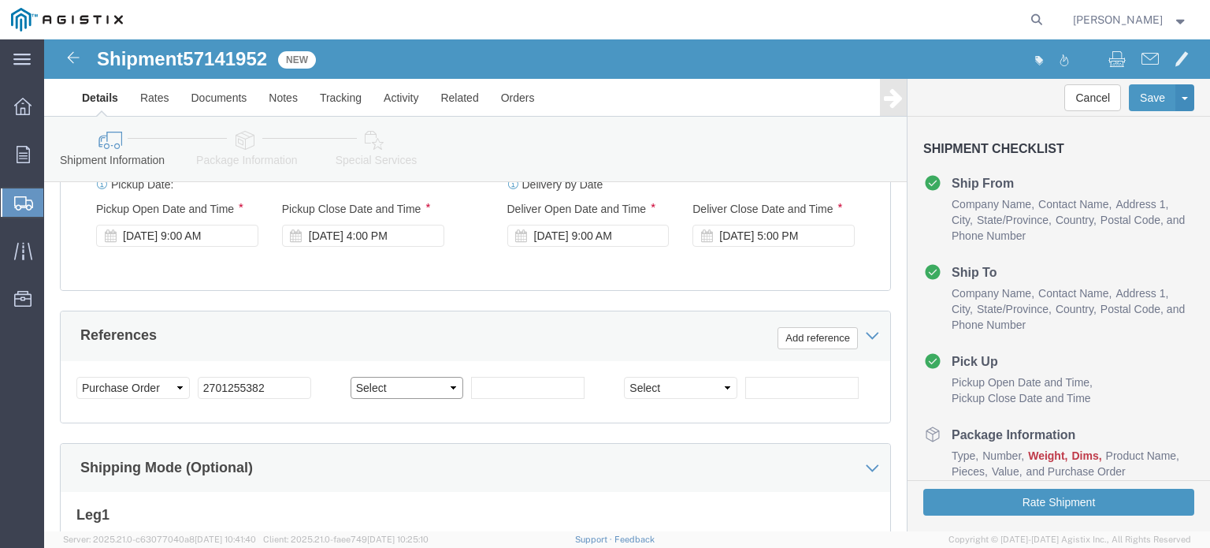
click select "Select Account Type Activity ID Airline Appointment Number ASN Batch Request # …"
select select "PCKSLIP"
click select "Select Account Type Activity ID Airline Appointment Number ASN Batch Request # …"
type input "143036"
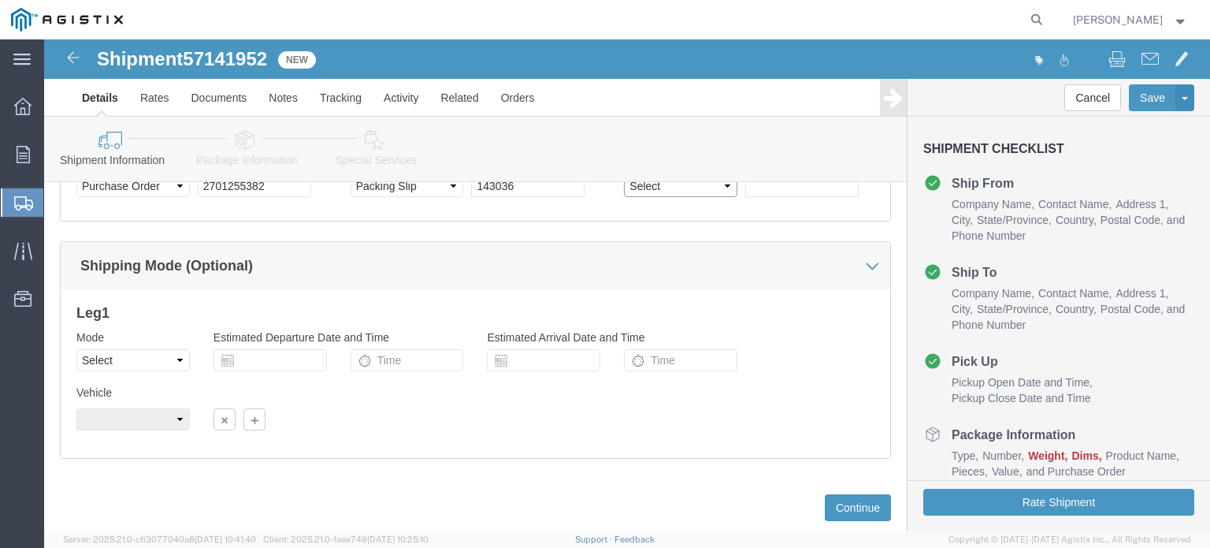
scroll to position [1003, 0]
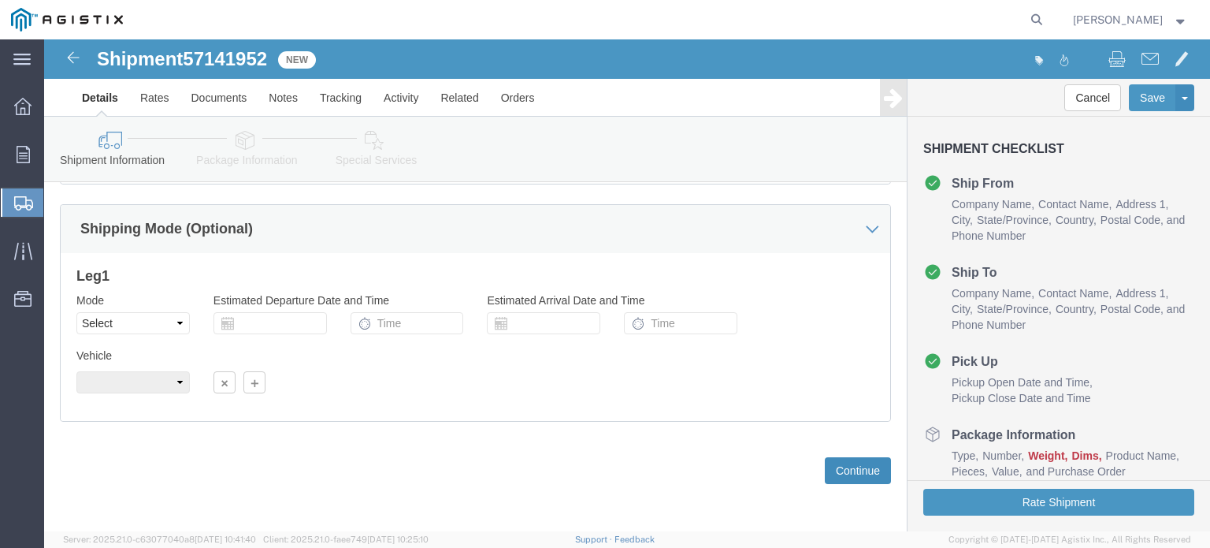
click button "Continue"
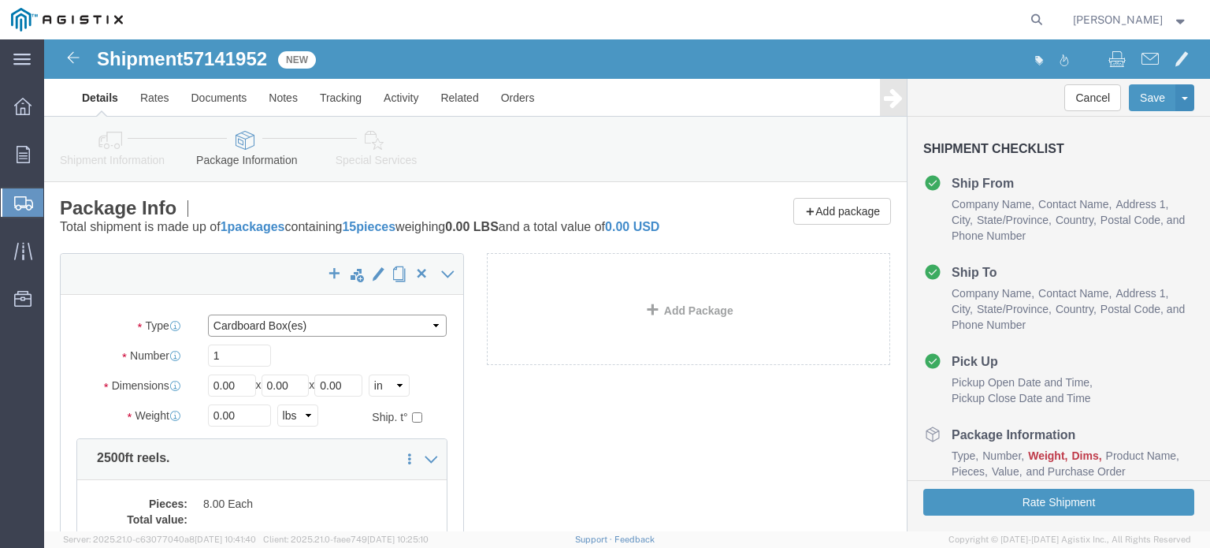
drag, startPoint x: 284, startPoint y: 306, endPoint x: 276, endPoint y: 309, distance: 8.5
click select "Select Bulk Bundle(s) Cardboard Box(es) Carton(s) Crate(s) Drum(s) (Fiberboard)…"
select select "PSNS"
click select "Select Bulk Bundle(s) Cardboard Box(es) Carton(s) Crate(s) Drum(s) (Fiberboard)…"
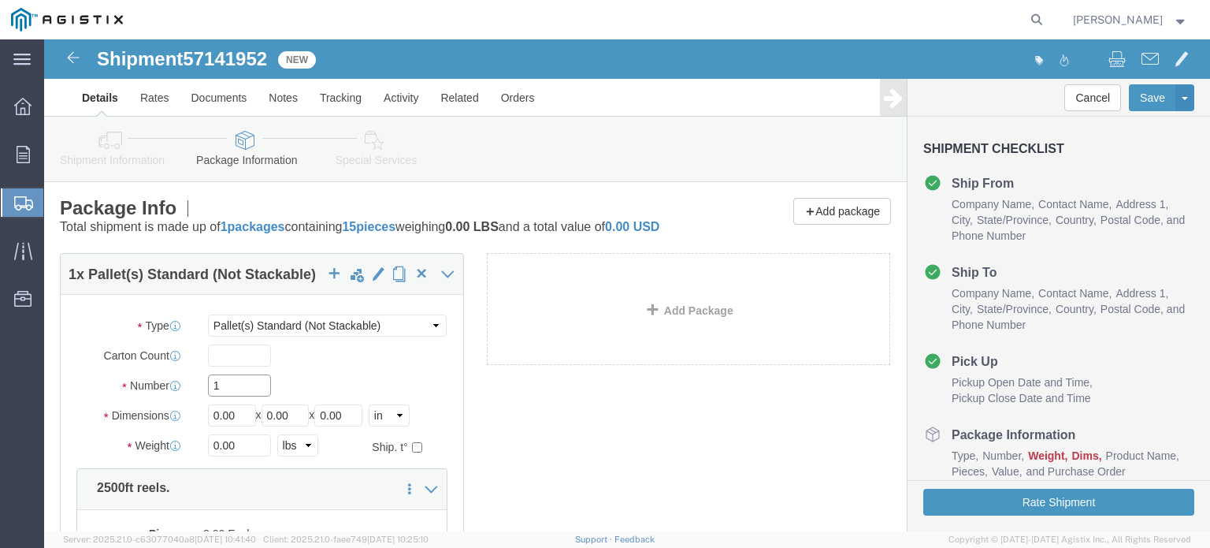
click input "1"
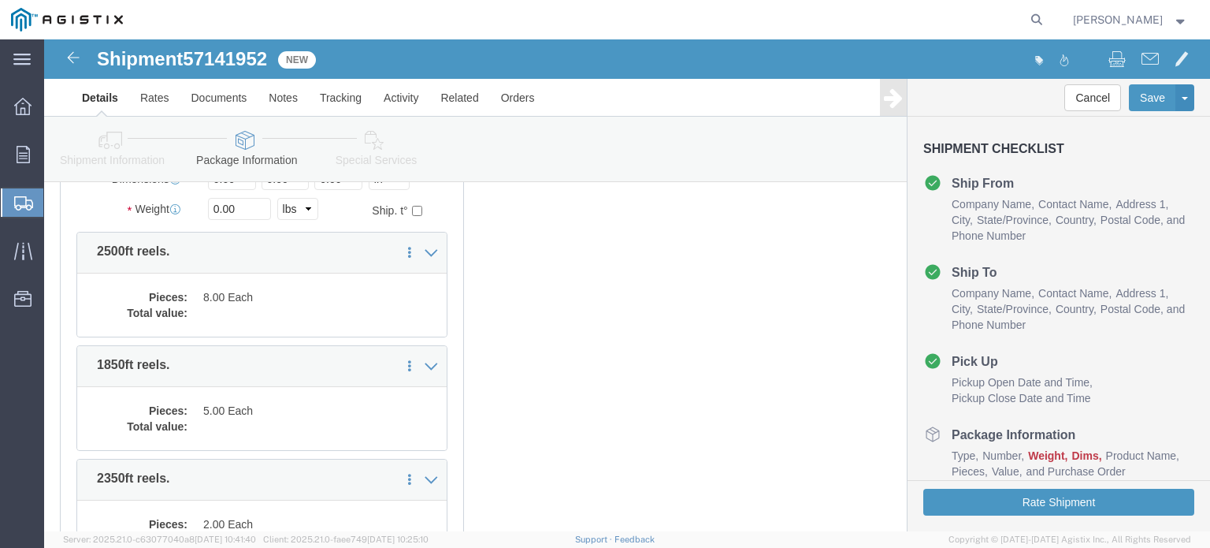
scroll to position [79, 0]
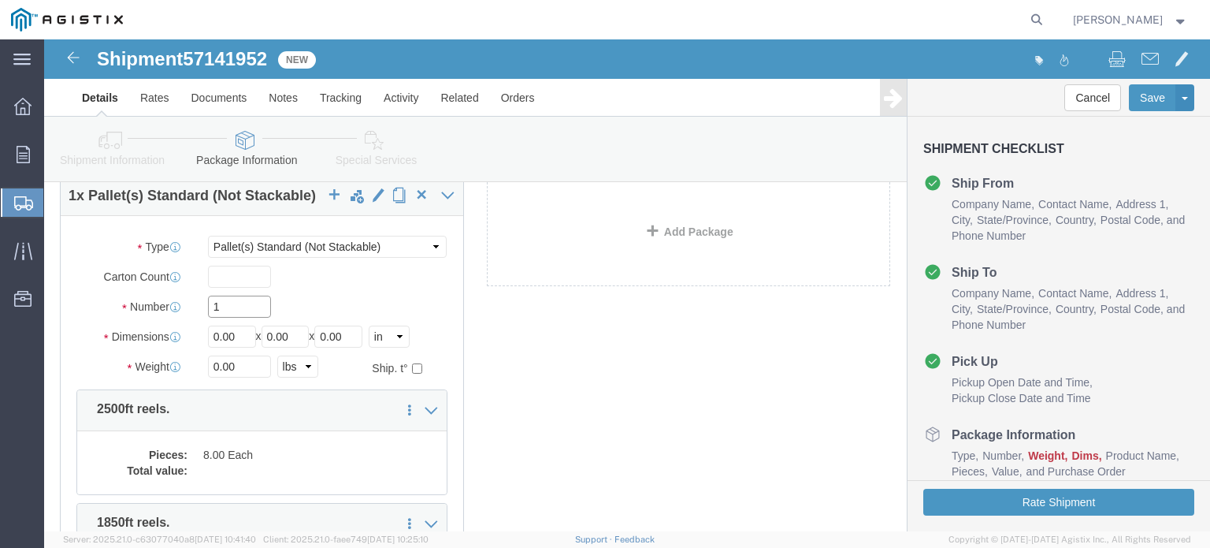
drag, startPoint x: 178, startPoint y: 284, endPoint x: 194, endPoint y: 283, distance: 15.8
click input "1"
drag, startPoint x: 195, startPoint y: 283, endPoint x: 369, endPoint y: 272, distance: 174.5
click div "Number 1"
type input "8"
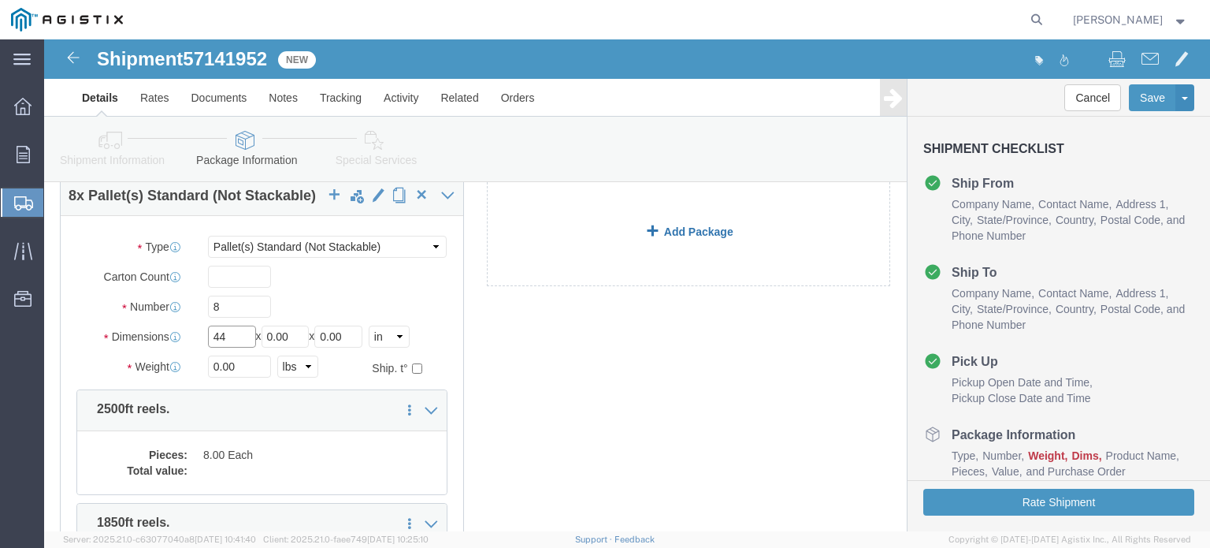
type input "44"
type input "37"
type input "6619"
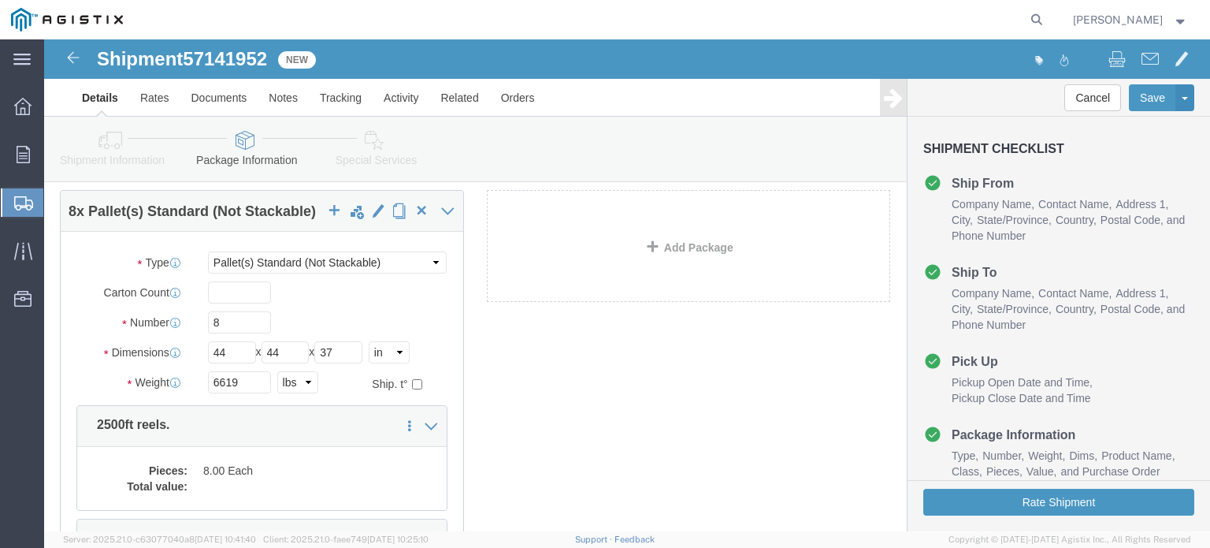
click div "8 x Pallet(s) Standard (Not Stackable) Package Type Select Bulk Bundle(s) Cardb…"
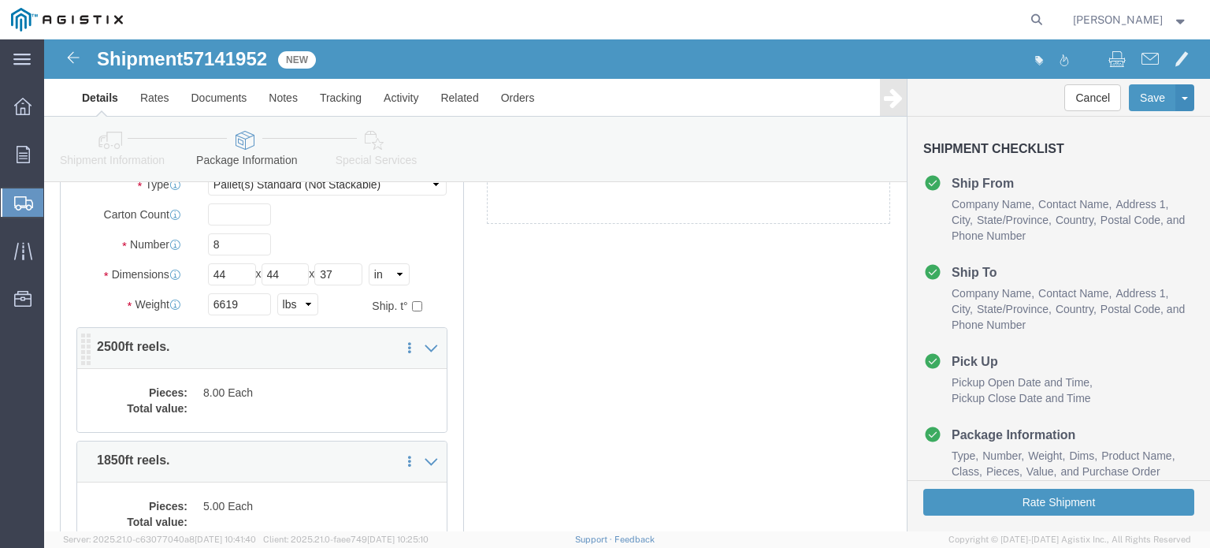
scroll to position [158, 0]
click p "2500ft reels."
click dd
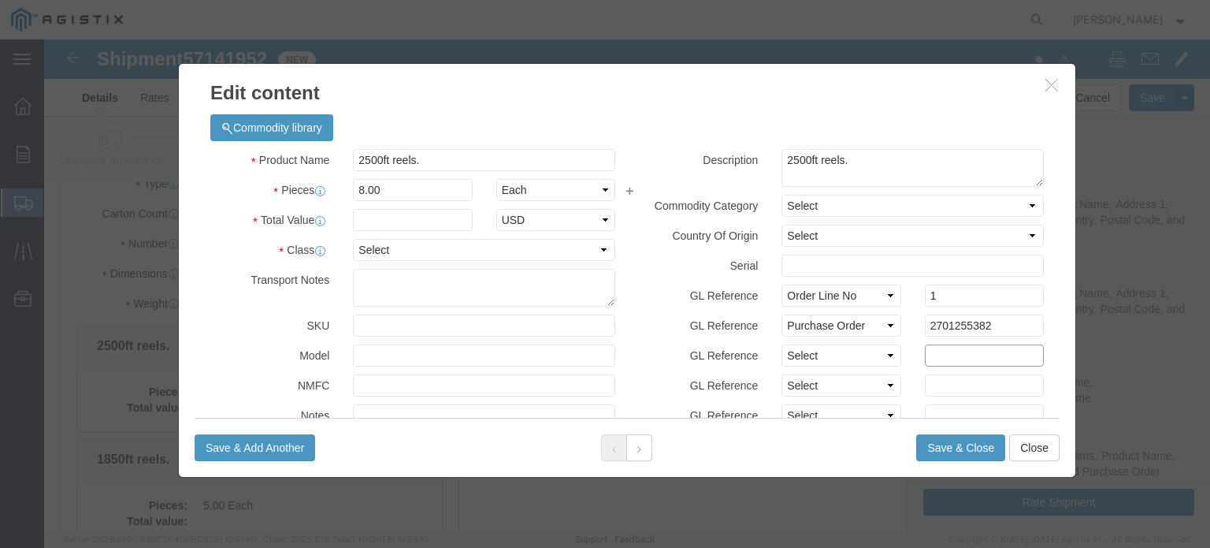
click input "text"
paste input "143036"
type input "143036"
click select "Select Account Type Activity ID Airline Appointment Number ASN Batch Number Bil…"
select select "PCKSLIP"
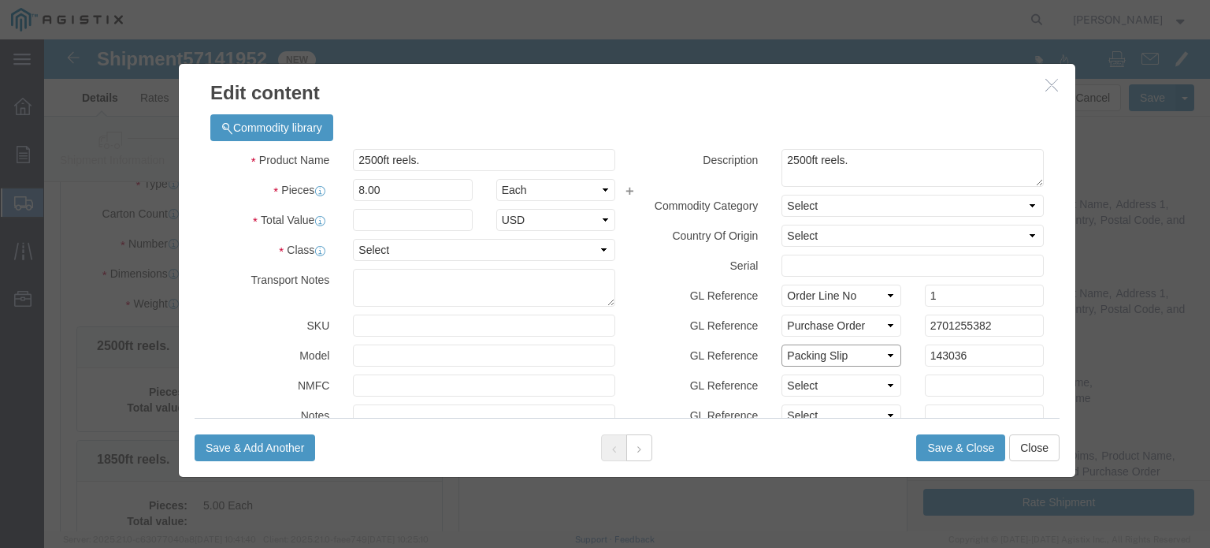
click select "Select Account Type Activity ID Airline Appointment Number ASN Batch Number Bil…"
drag, startPoint x: 332, startPoint y: 181, endPoint x: 320, endPoint y: 183, distance: 11.9
click input "text"
click select "Select 50 55 60 65 70 85 92.5 100 125 175 250 300 400"
select select "60"
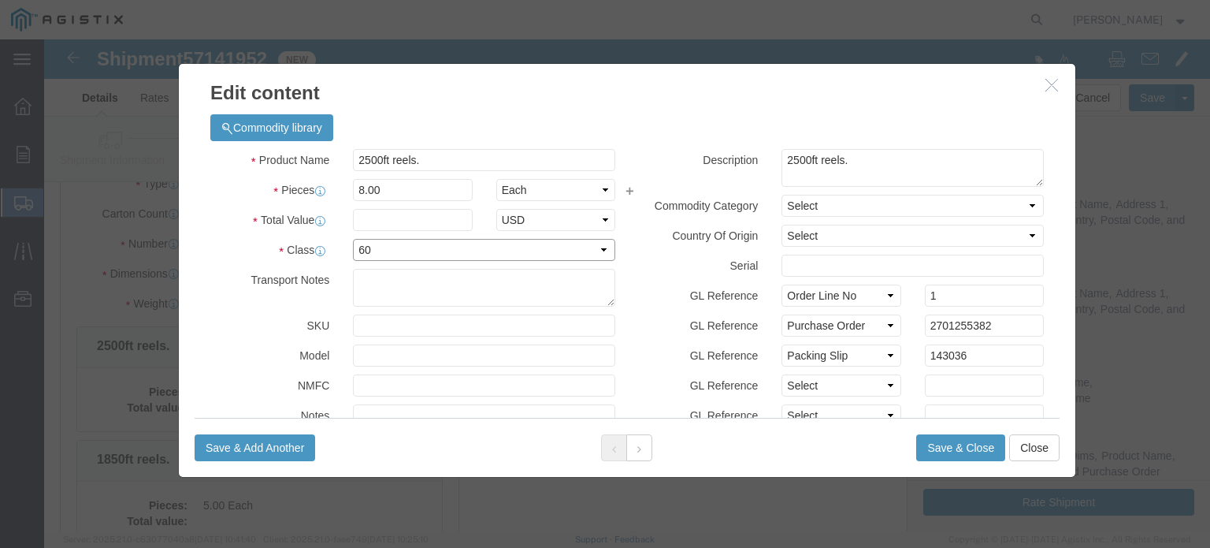
click select "Select 50 55 60 65 70 85 92.5 100 125 175 250 300 400"
click input "text"
paste input "HMWPE47BKM"
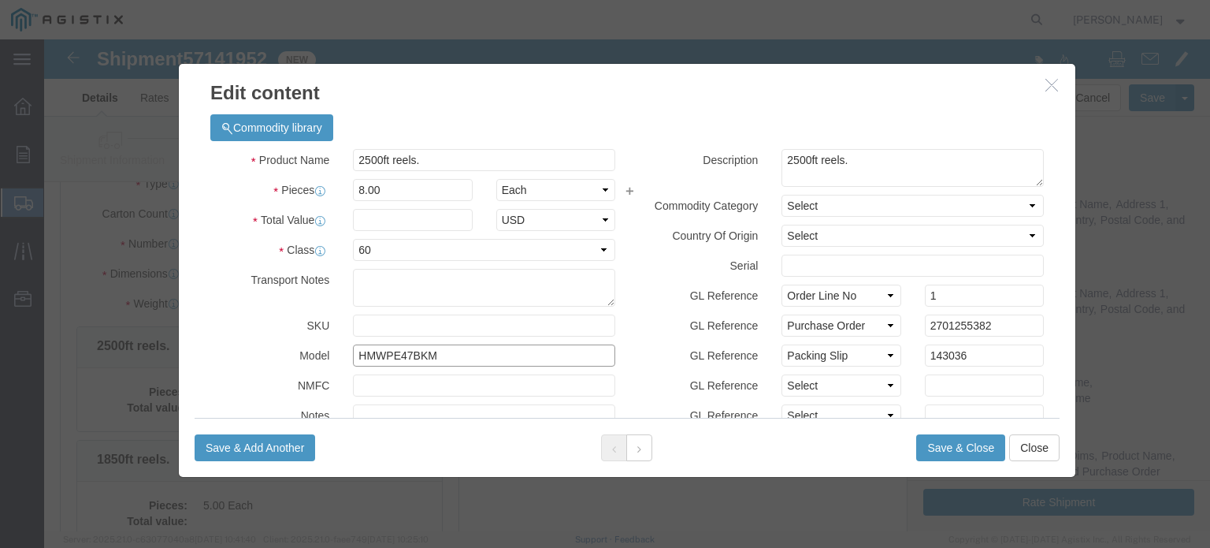
type input "HMWPE47BKM"
click input "text"
type input "7"
type input "4389.27"
select select "USD"
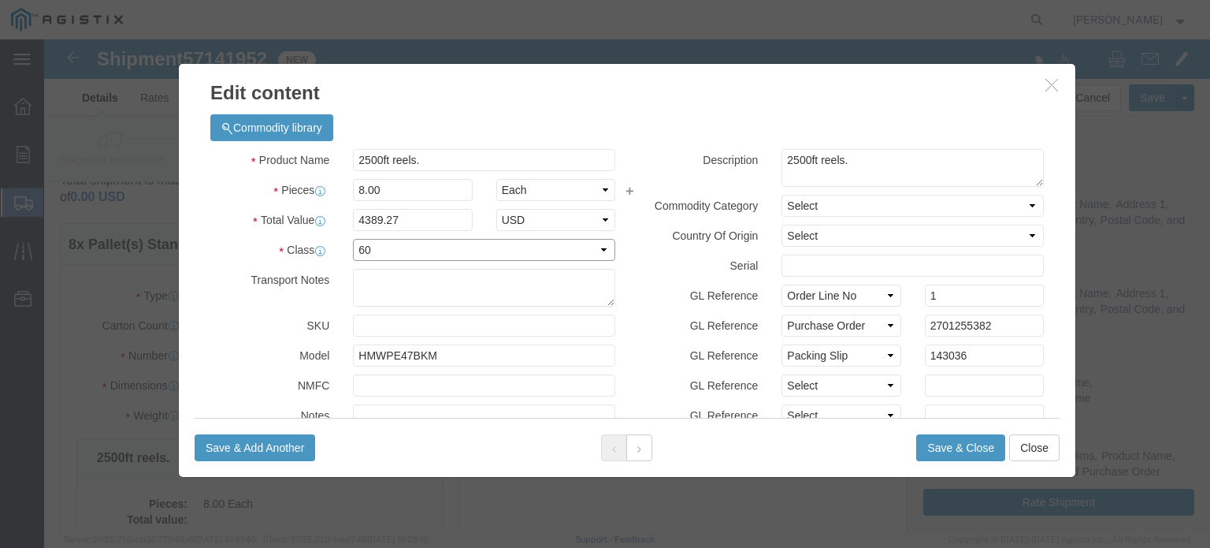
scroll to position [0, 0]
click select "Select [GEOGRAPHIC_DATA] [GEOGRAPHIC_DATA] [GEOGRAPHIC_DATA] [GEOGRAPHIC_DATA] …"
select select "US"
click select "Select [GEOGRAPHIC_DATA] [GEOGRAPHIC_DATA] [GEOGRAPHIC_DATA] [GEOGRAPHIC_DATA] …"
click button "Save & Close"
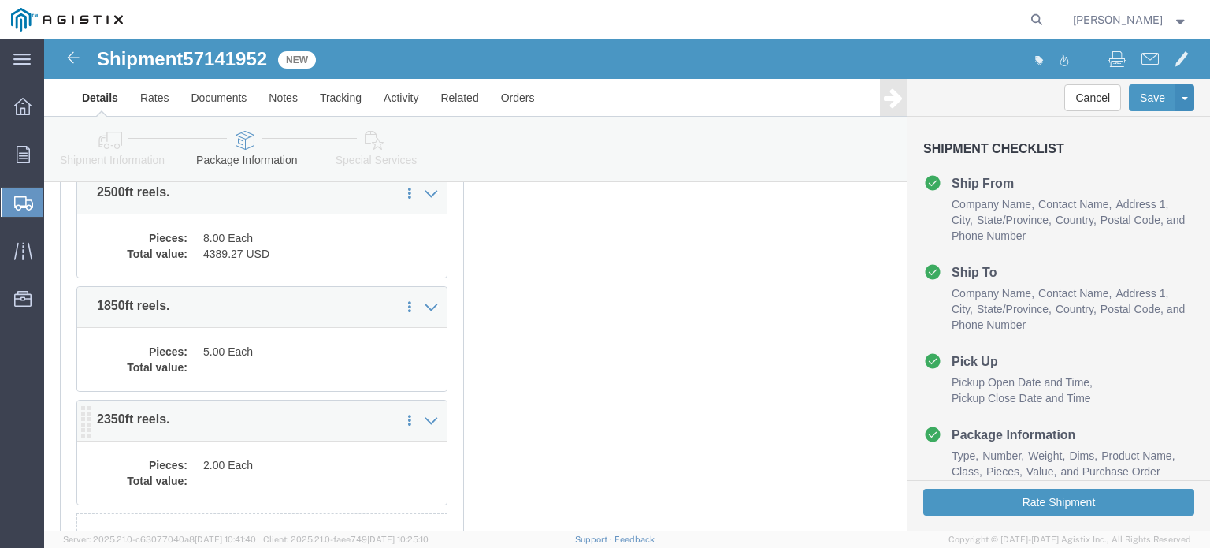
scroll to position [315, 0]
click dd "5.00 Each"
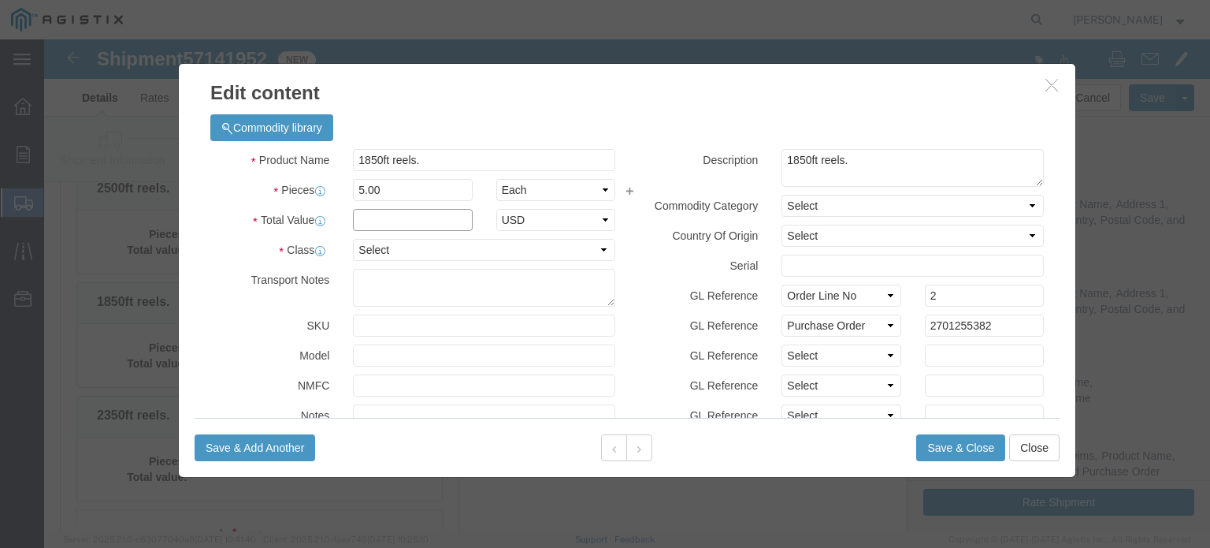
drag, startPoint x: 331, startPoint y: 177, endPoint x: 339, endPoint y: 184, distance: 10.1
click input "text"
type input "3248.75"
select select "USD"
select select "60"
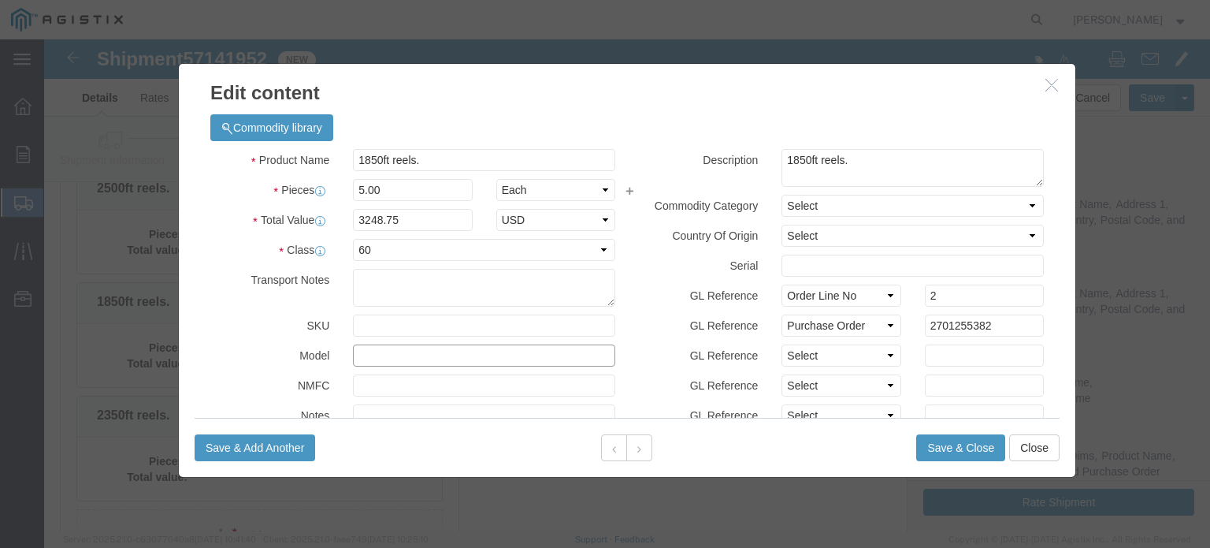
paste input "HMWPE47BKM"
type input "HMWPE47BKM"
click select "Select [GEOGRAPHIC_DATA] [GEOGRAPHIC_DATA] [GEOGRAPHIC_DATA] [GEOGRAPHIC_DATA] …"
select select "US"
click select "Select [GEOGRAPHIC_DATA] [GEOGRAPHIC_DATA] [GEOGRAPHIC_DATA] [GEOGRAPHIC_DATA] …"
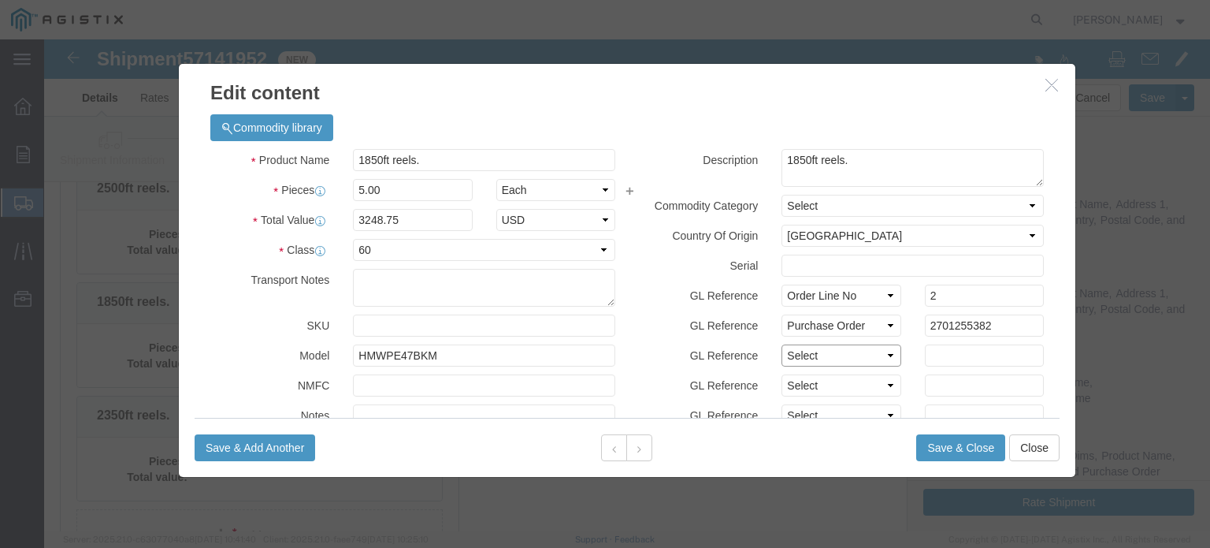
drag, startPoint x: 804, startPoint y: 309, endPoint x: 811, endPoint y: 314, distance: 9.2
click select "Select Account Type Activity ID Airline Appointment Number ASN Batch Number Bil…"
select select "PCKSLIP"
click select "Select Account Type Activity ID Airline Appointment Number ASN Batch Number Bil…"
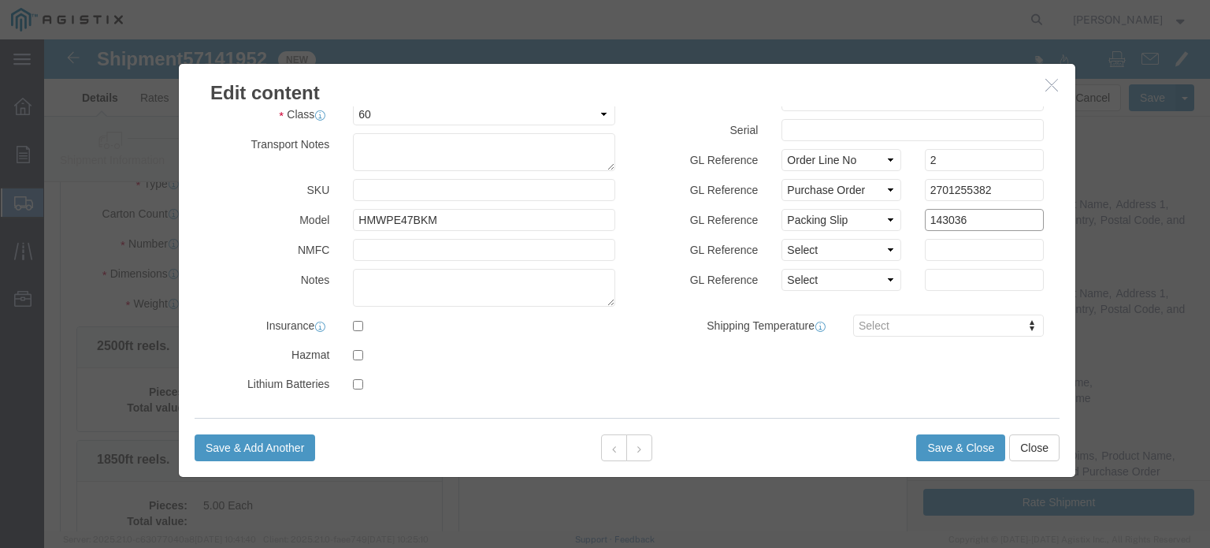
scroll to position [139, 0]
type input "143036"
click button "Save & Close"
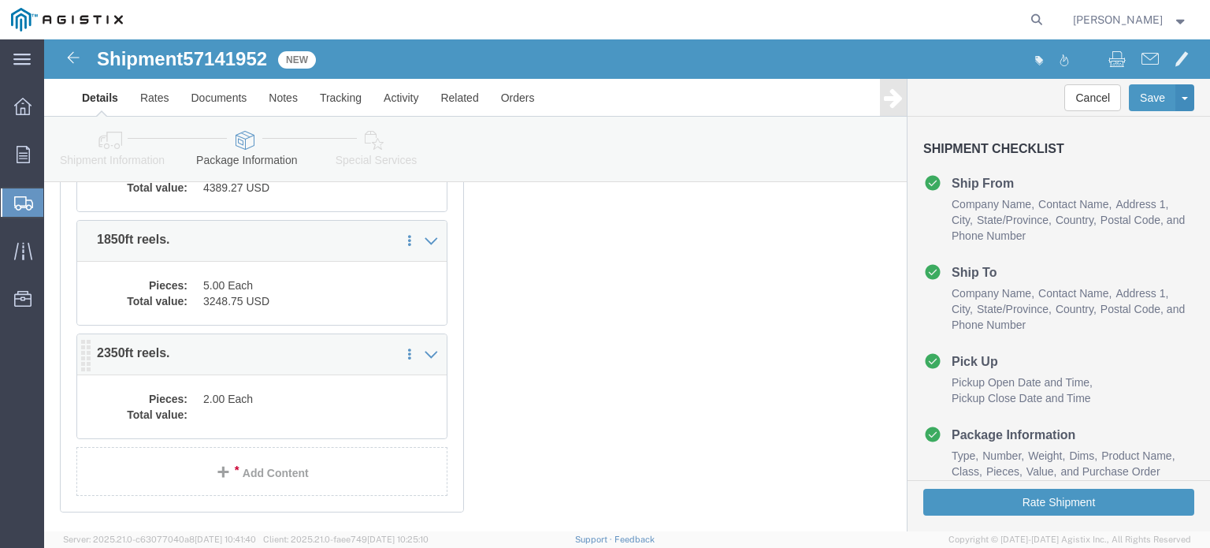
scroll to position [394, 0]
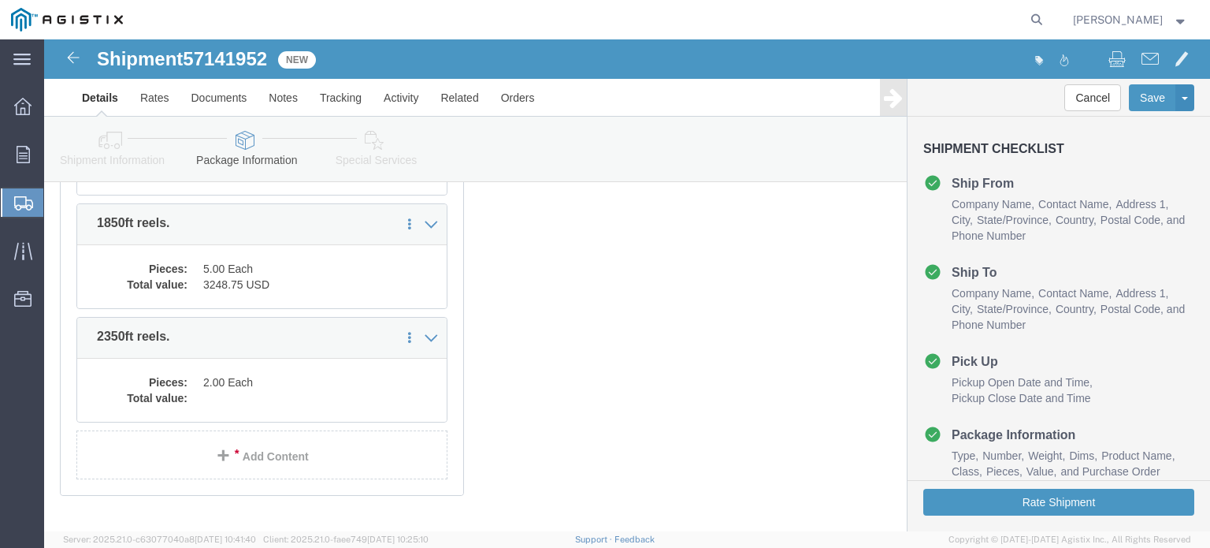
click dd "2.00 Each"
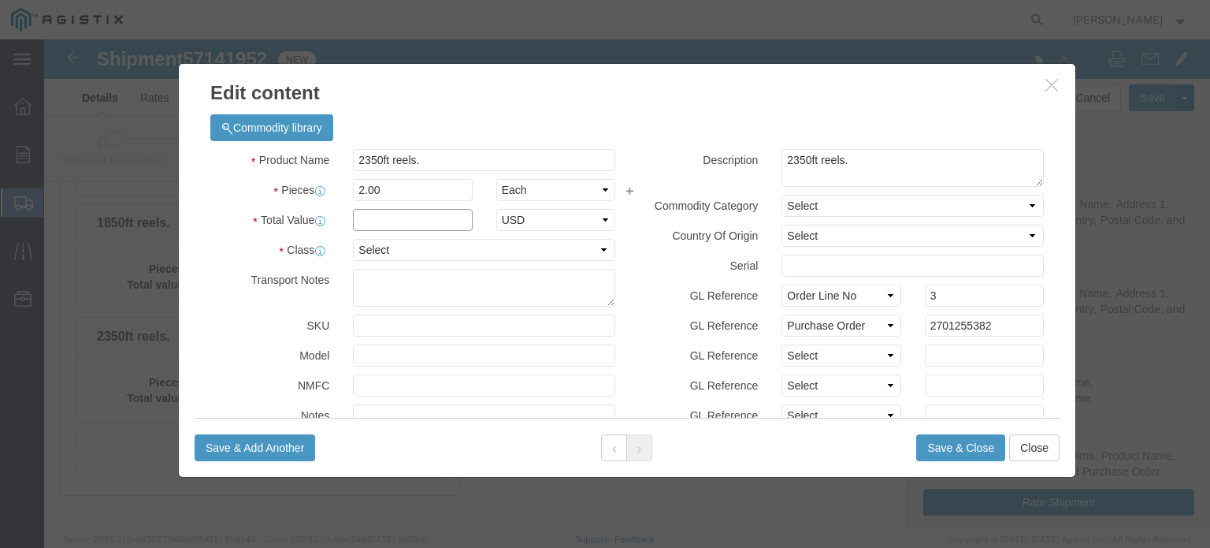
drag, startPoint x: 325, startPoint y: 171, endPoint x: 403, endPoint y: 176, distance: 79.0
click input "text"
type input "4130.06"
select select "USD"
select select "60"
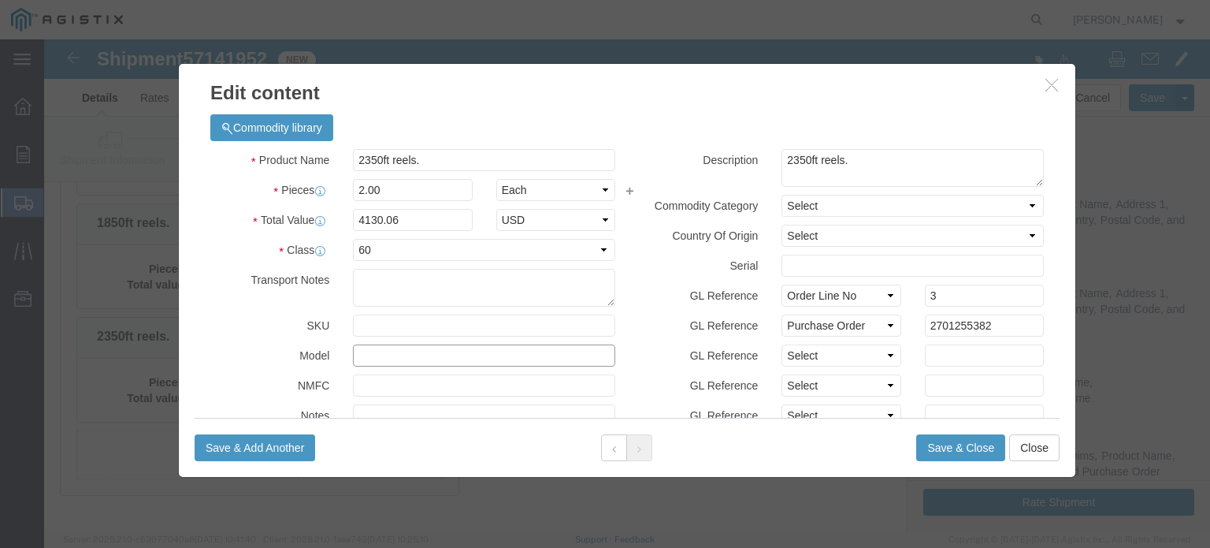
paste input "HMWPE47BKM"
type input "HMWPE47BKM"
click input "text"
type input "143036"
select select "PCKSLIP"
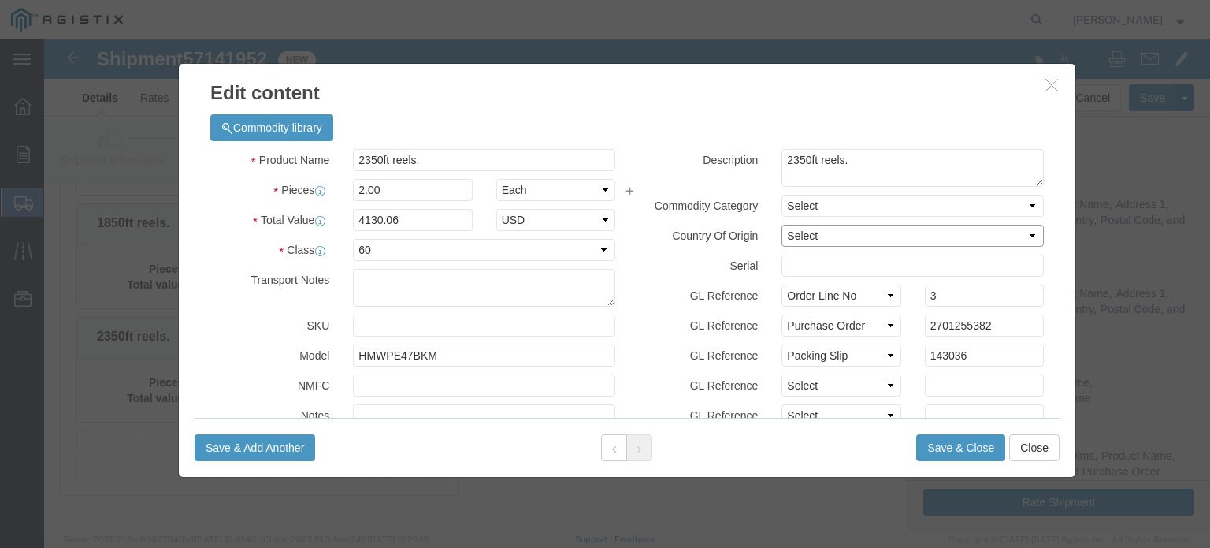
click select "Select [GEOGRAPHIC_DATA] [GEOGRAPHIC_DATA] [GEOGRAPHIC_DATA] [GEOGRAPHIC_DATA] …"
select select "US"
click select "Select [GEOGRAPHIC_DATA] [GEOGRAPHIC_DATA] [GEOGRAPHIC_DATA] [GEOGRAPHIC_DATA] …"
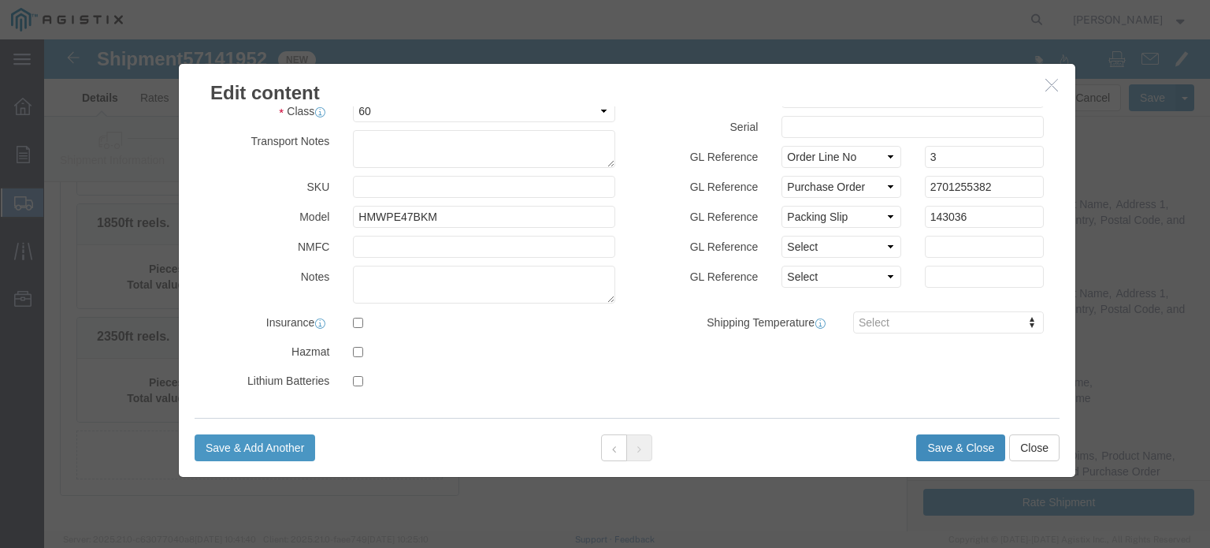
click button "Save & Close"
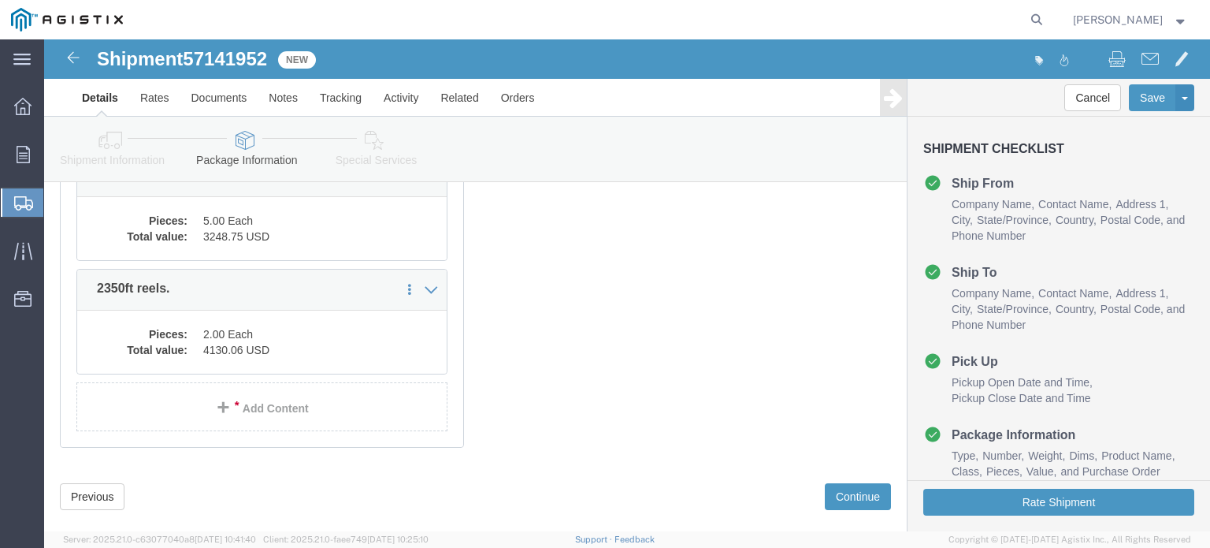
scroll to position [469, 0]
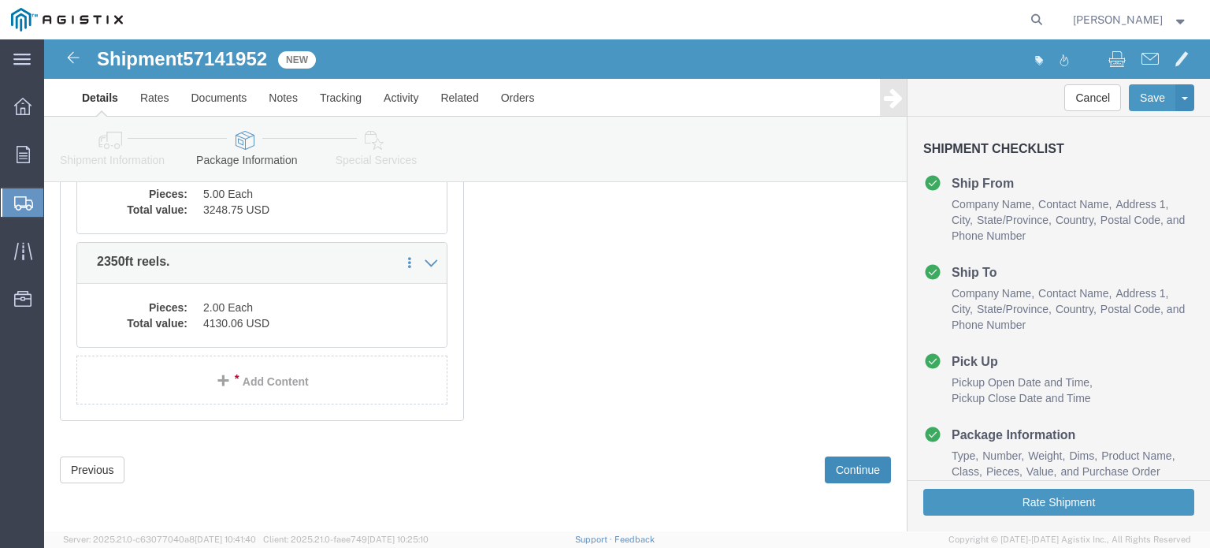
click button "Continue"
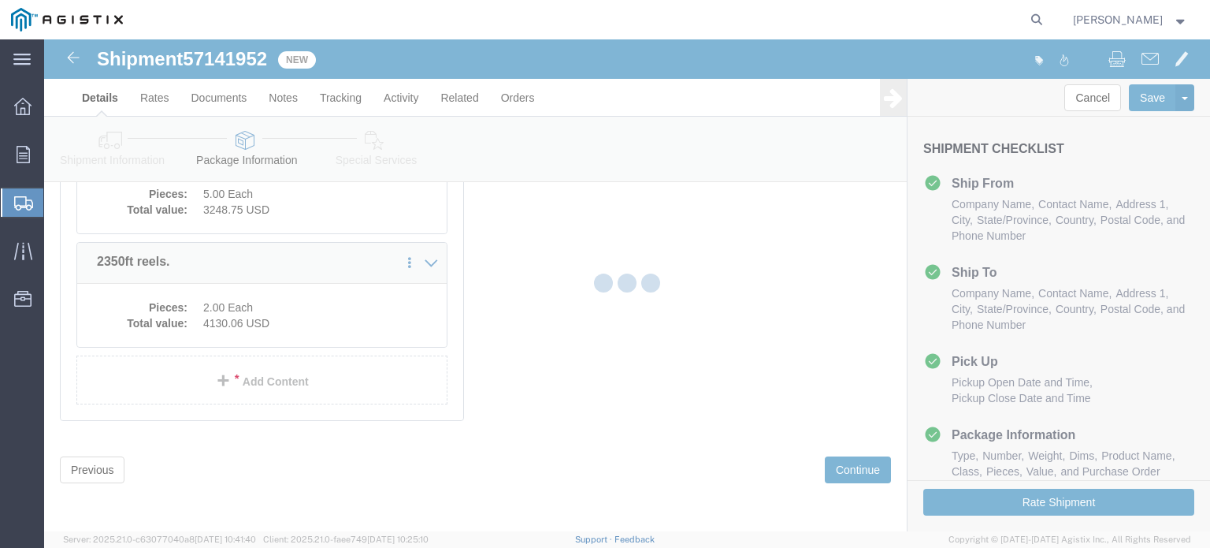
select select
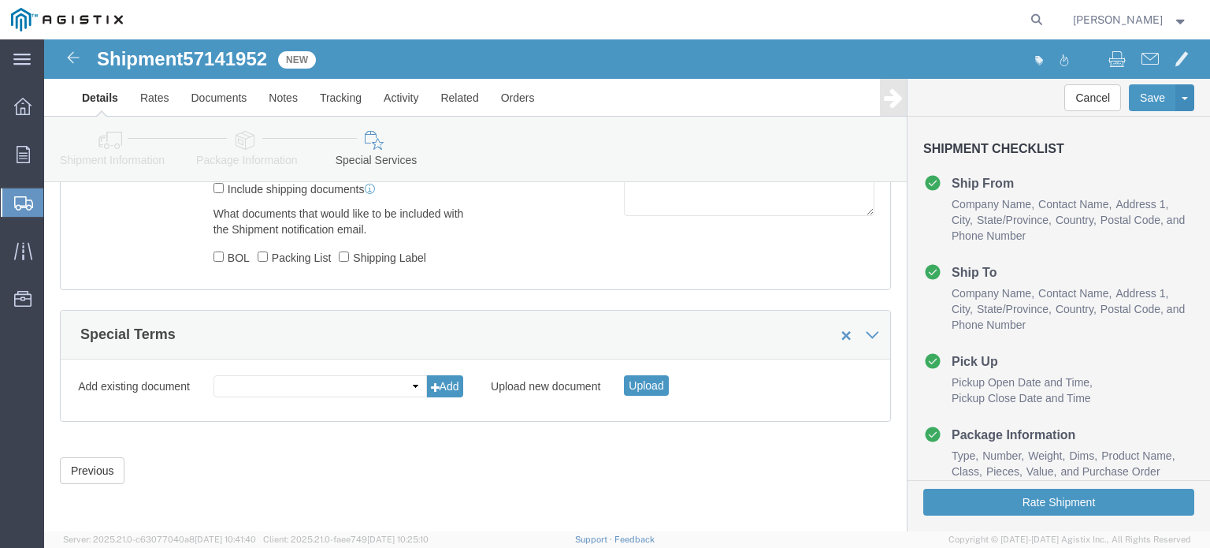
scroll to position [793, 0]
click button "Rate Shipment"
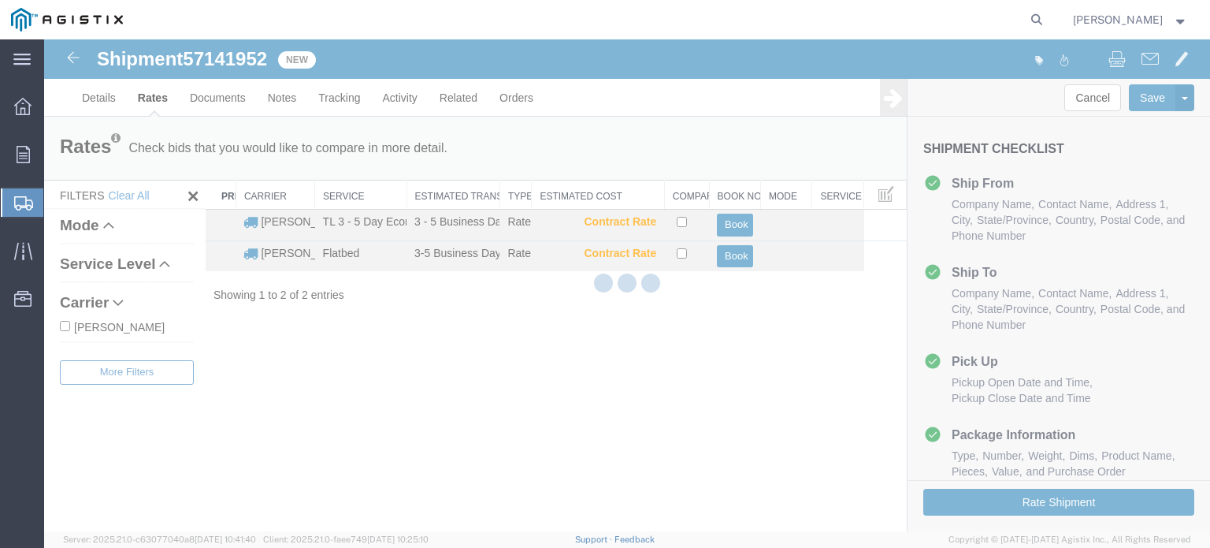
scroll to position [0, 0]
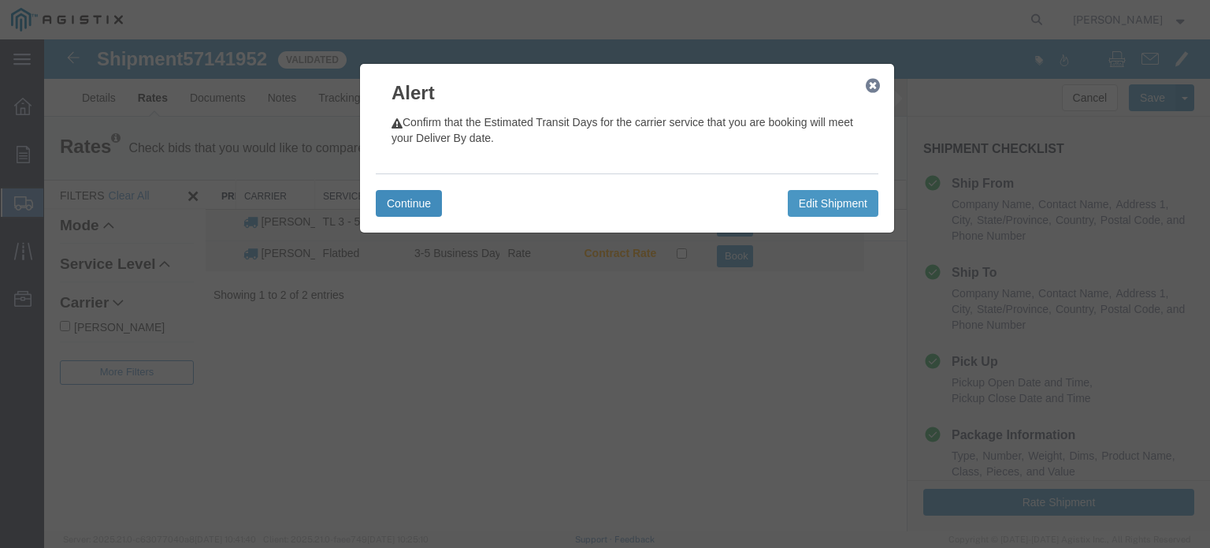
click at [404, 205] on button "Continue" at bounding box center [409, 203] width 66 height 27
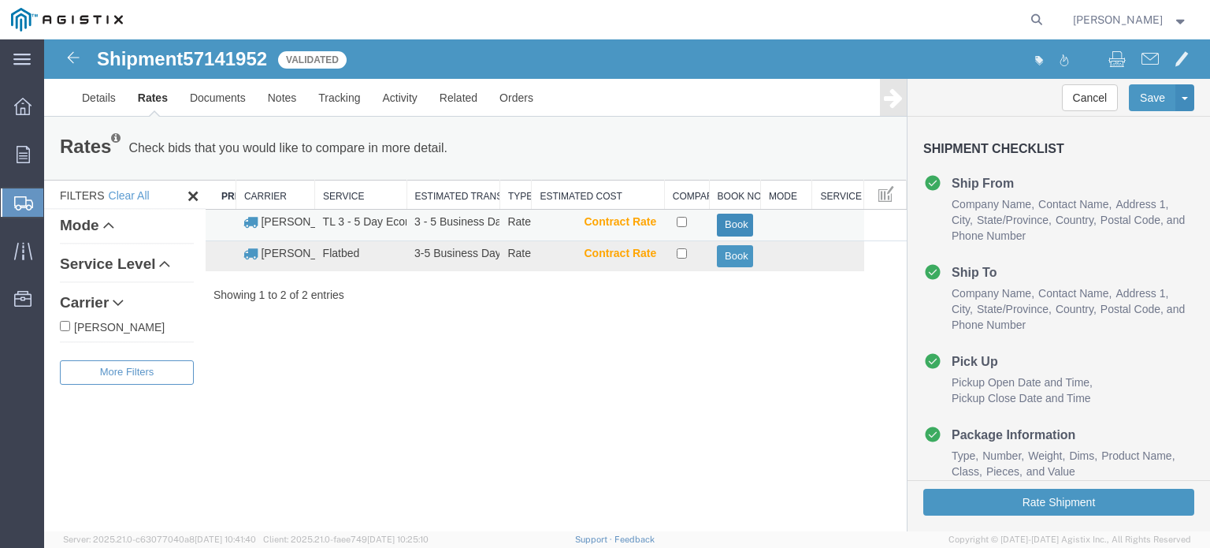
click at [737, 219] on button "Book" at bounding box center [734, 225] width 35 height 23
